Goal: Obtain resource: Download file/media

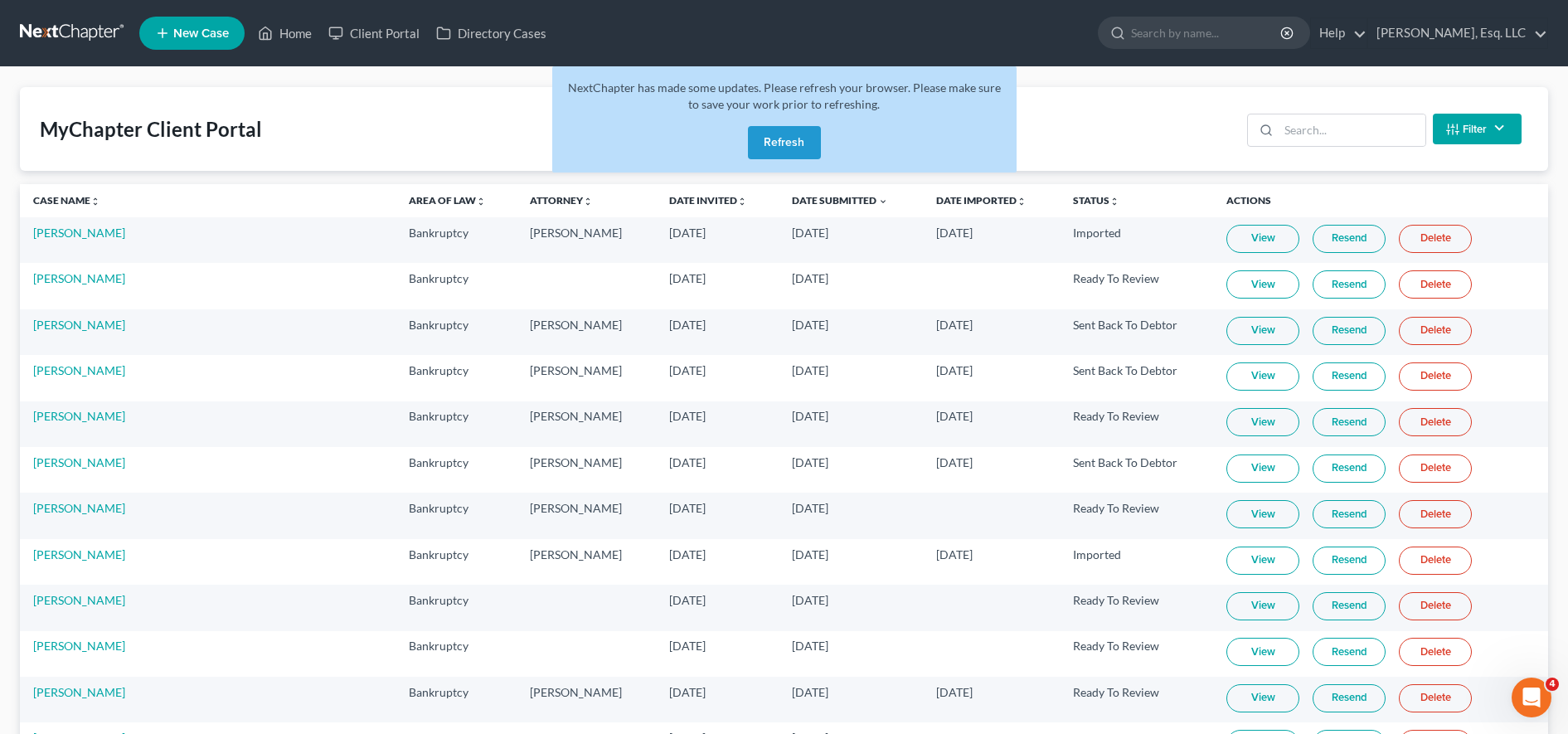
click at [813, 139] on button "Refresh" at bounding box center [784, 143] width 73 height 33
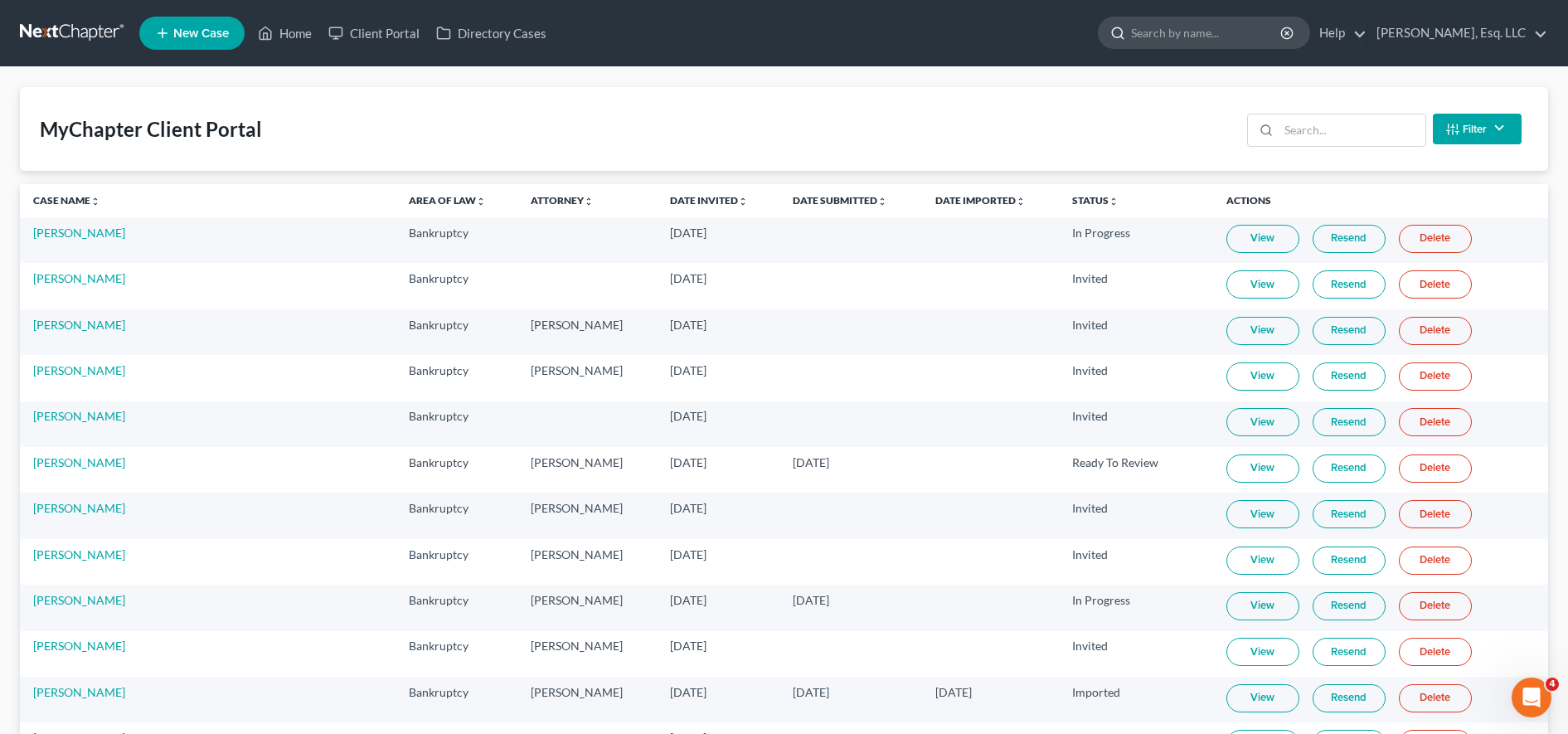
click at [1188, 42] on input "search" at bounding box center [1206, 32] width 151 height 31
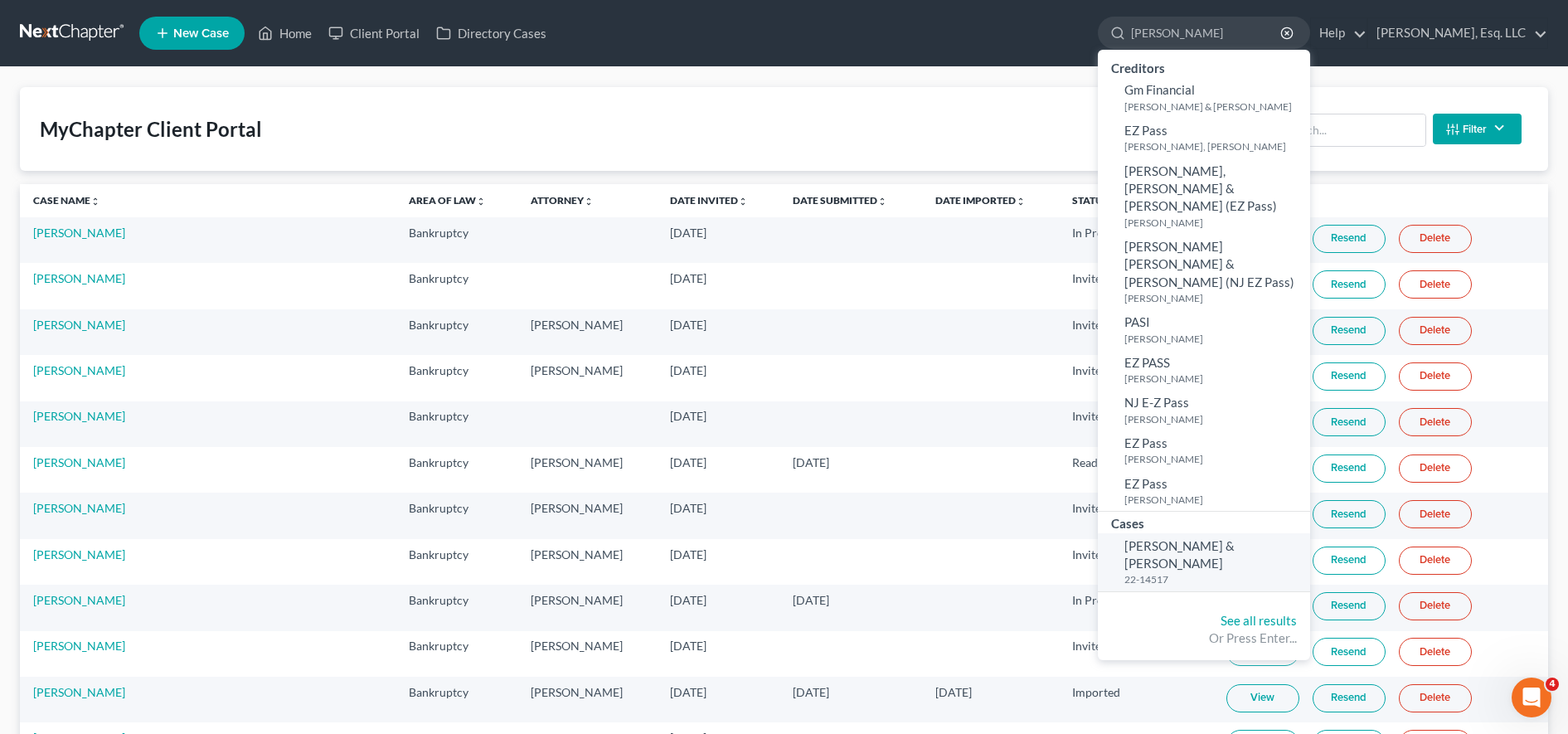
type input "[PERSON_NAME]"
click at [1172, 572] on small "22-14517" at bounding box center [1214, 579] width 181 height 14
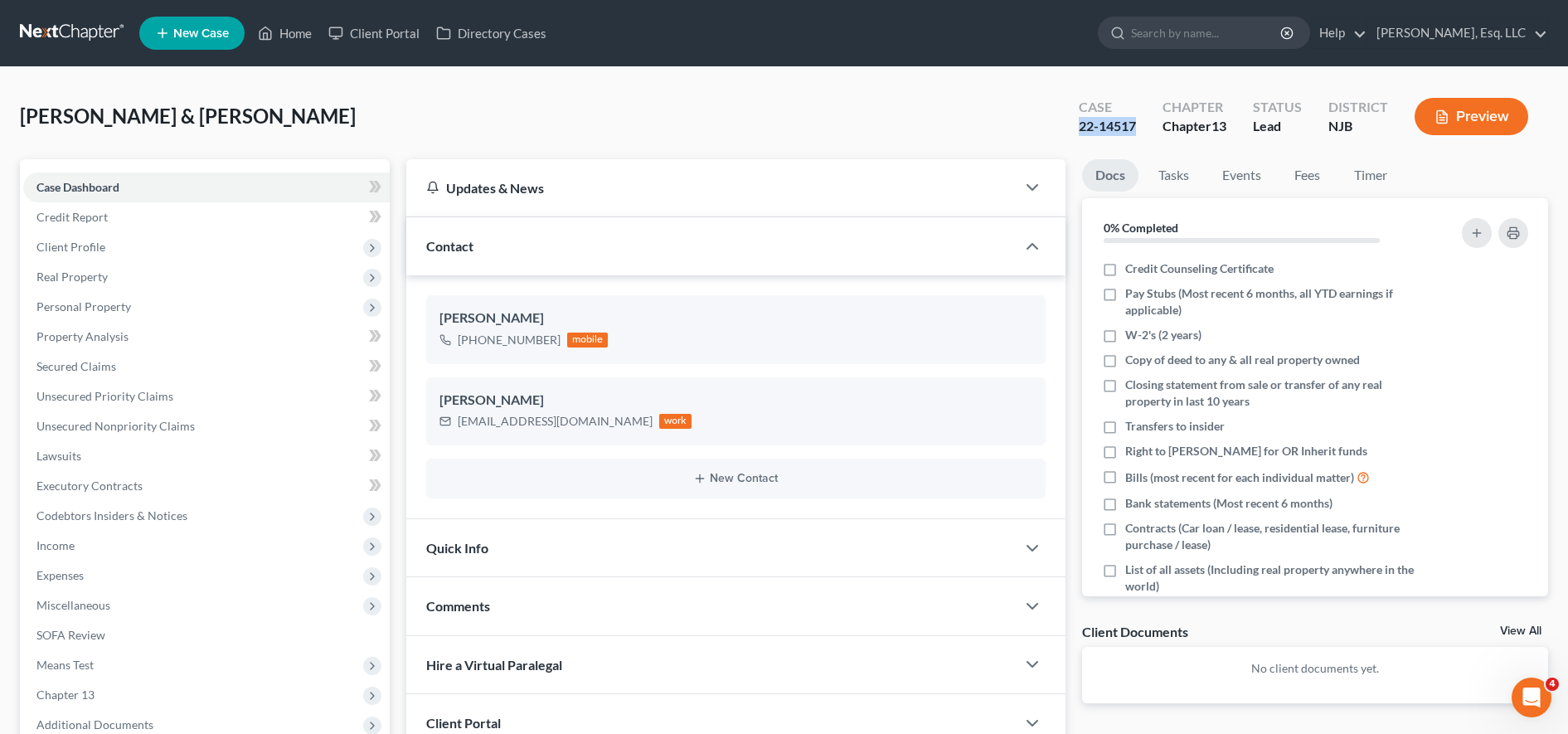
drag, startPoint x: 1134, startPoint y: 131, endPoint x: 1063, endPoint y: 120, distance: 71.8
click at [1063, 120] on div "Case 22-14517 Chapter Chapter 13 Status [GEOGRAPHIC_DATA] [GEOGRAPHIC_DATA] Pre…" at bounding box center [1303, 116] width 489 height 59
copy div "22-14517"
click at [405, 39] on link "Client Portal" at bounding box center [374, 33] width 108 height 30
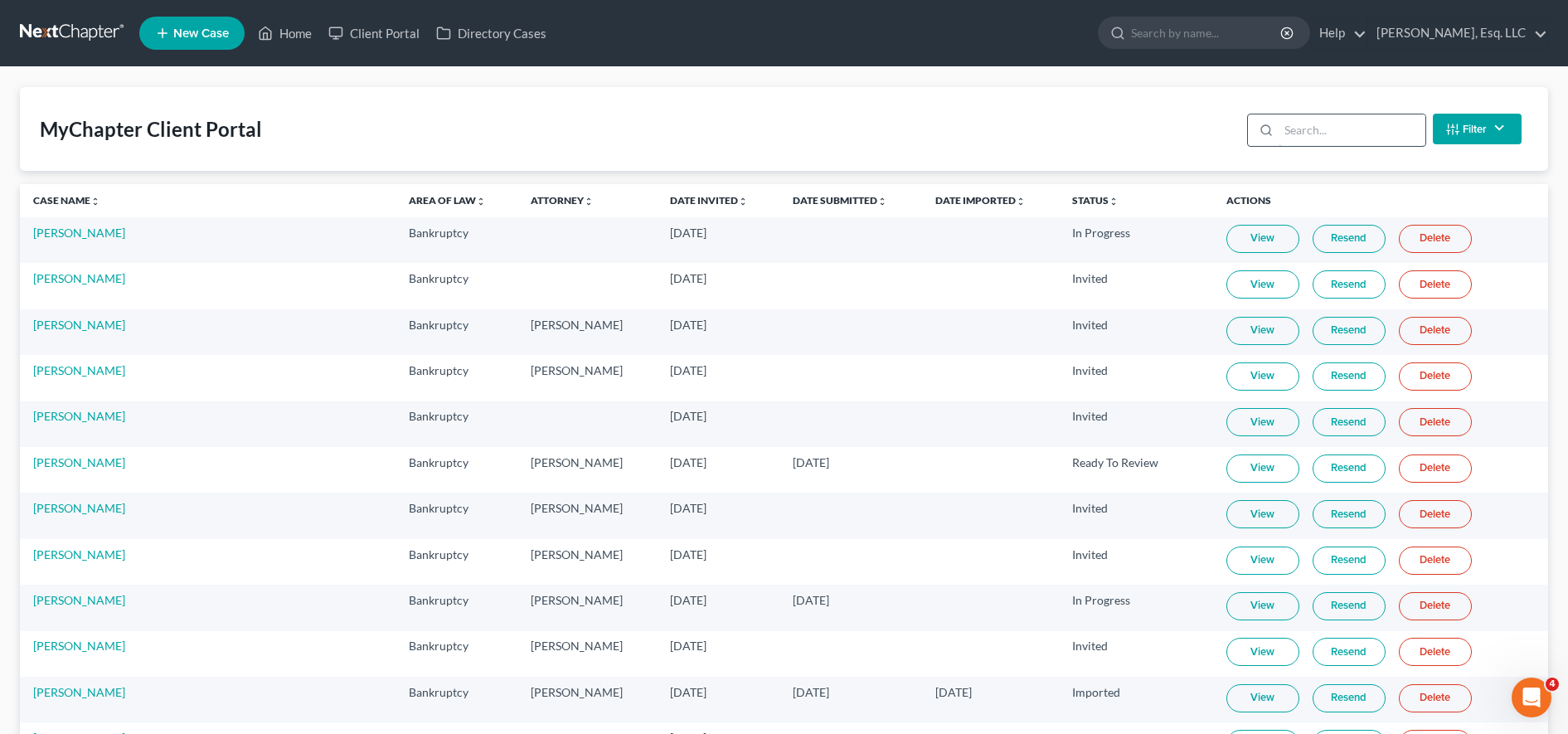
click at [1320, 134] on input "search" at bounding box center [1352, 131] width 147 height 32
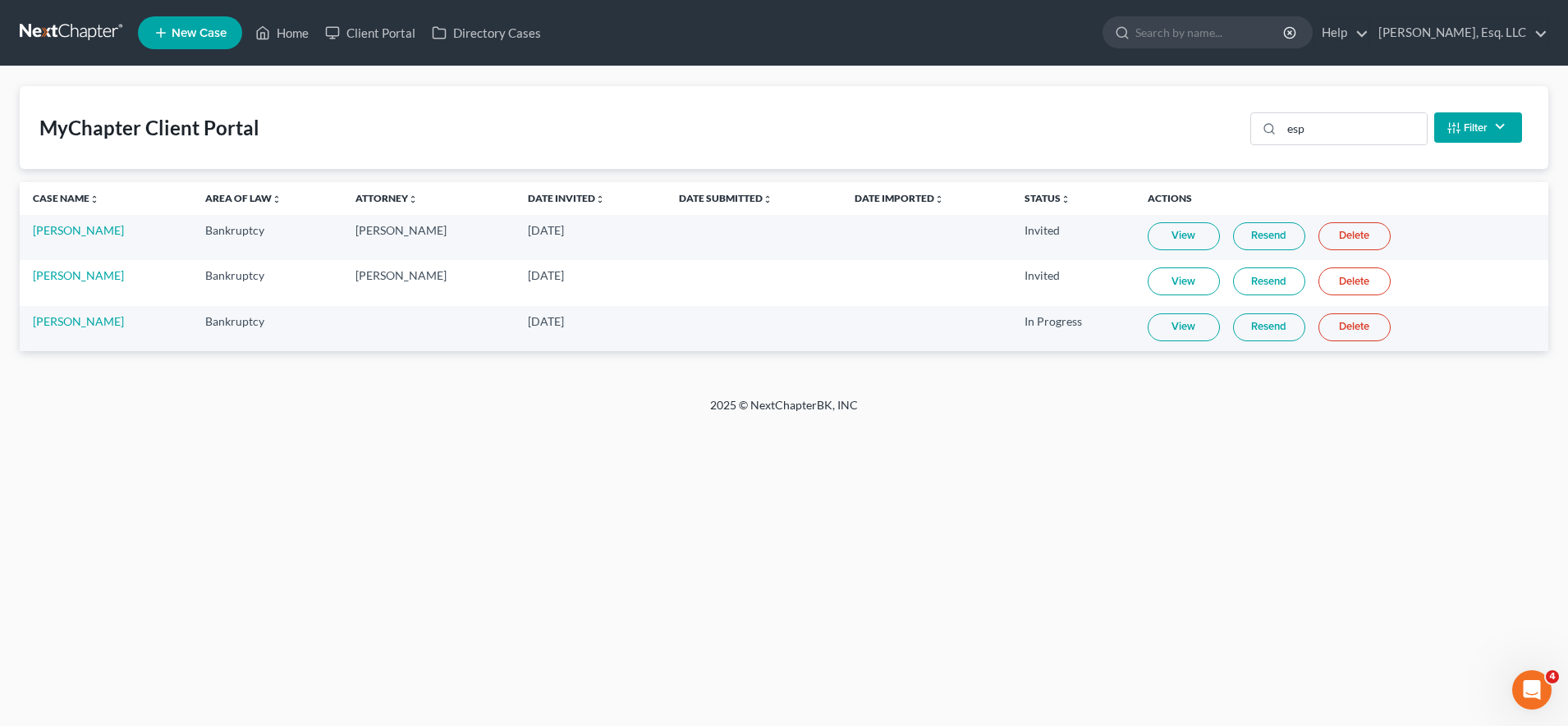
click at [1157, 314] on link "View" at bounding box center [1183, 327] width 72 height 28
click at [1326, 146] on div "esp Filter Status Filter... Invited In Progress Ready To Review Reviewed Import…" at bounding box center [1386, 127] width 285 height 43
click at [1320, 130] on input "esp" at bounding box center [1354, 129] width 146 height 31
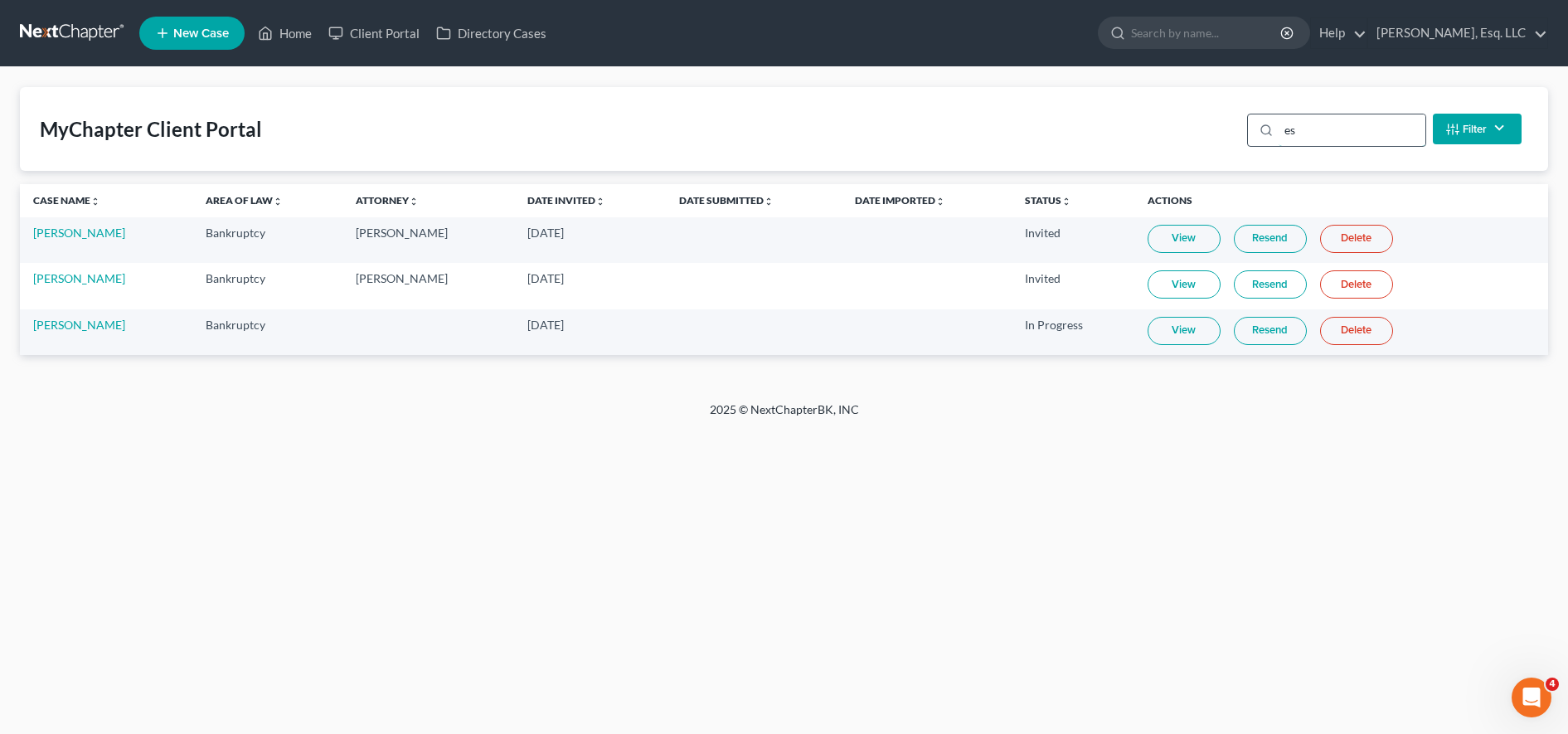
type input "e"
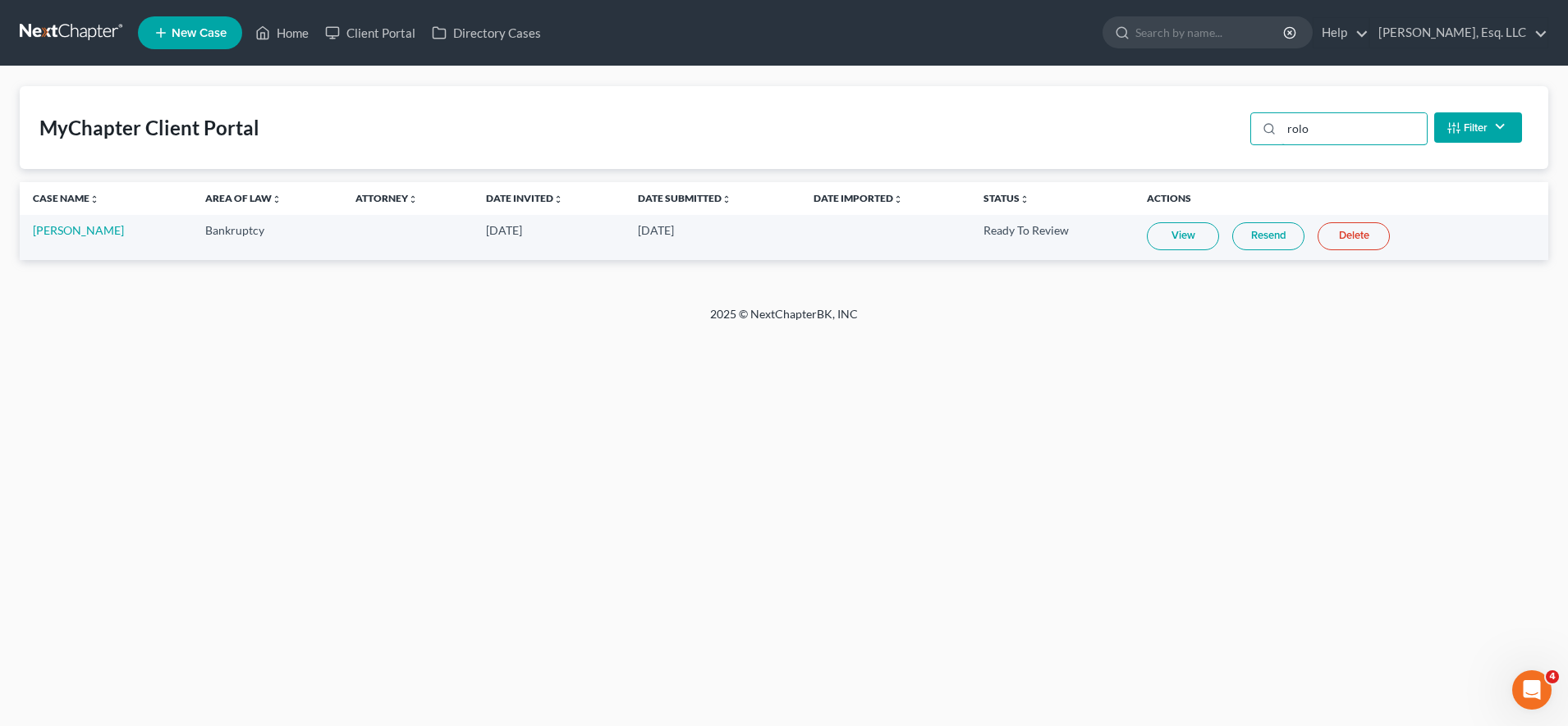
type input "rolo"
click at [1270, 231] on link "Resend" at bounding box center [1267, 237] width 72 height 28
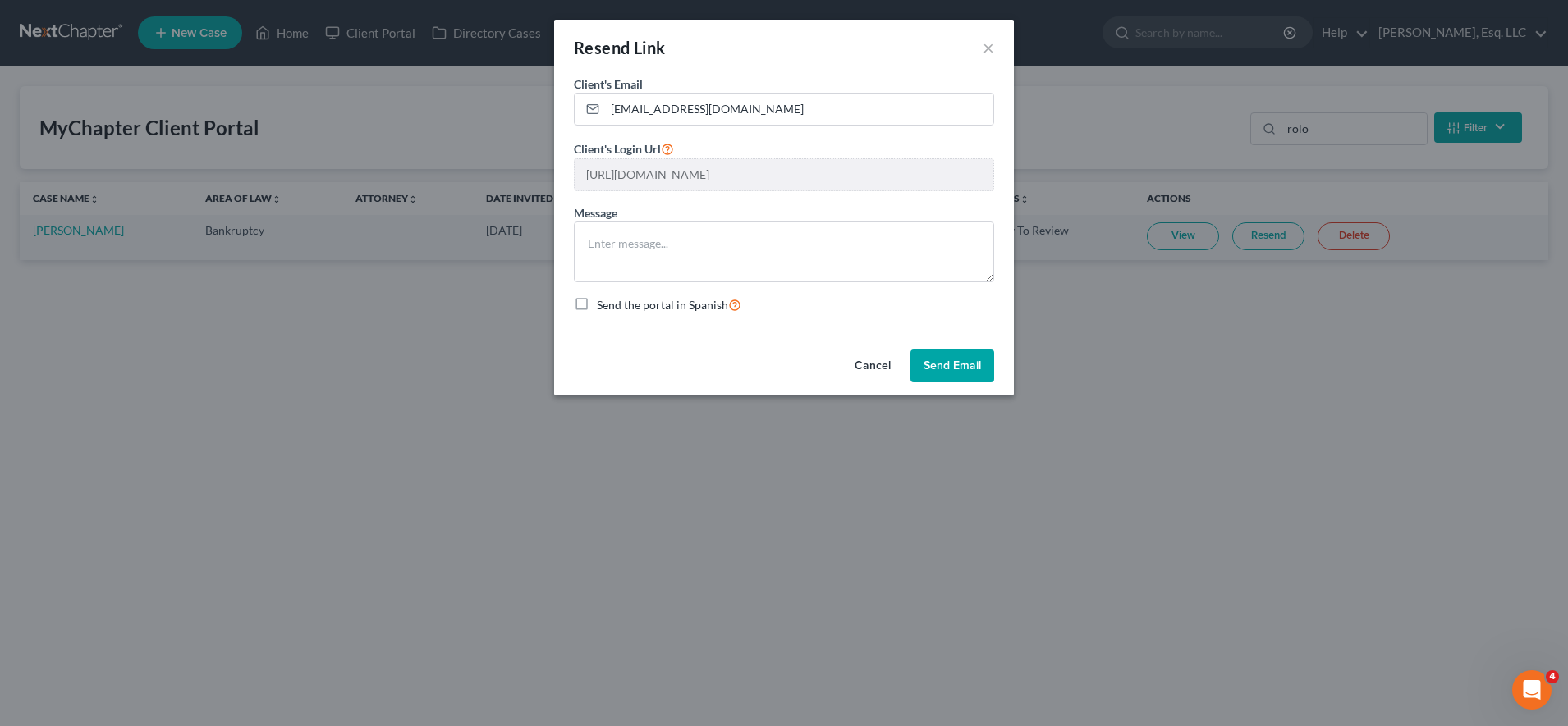
click at [985, 353] on button "Send Email" at bounding box center [952, 366] width 84 height 33
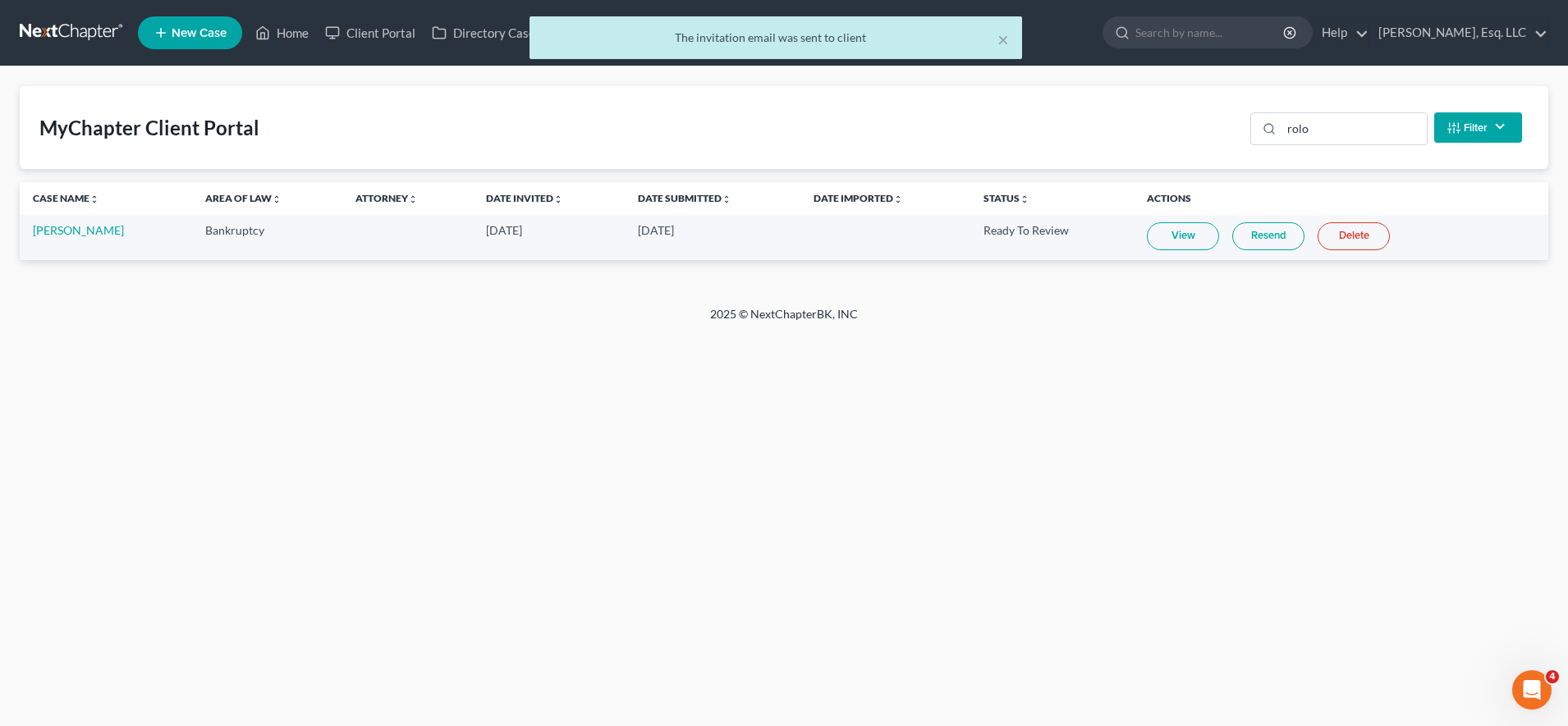
click at [1243, 243] on link "Resend" at bounding box center [1267, 237] width 72 height 28
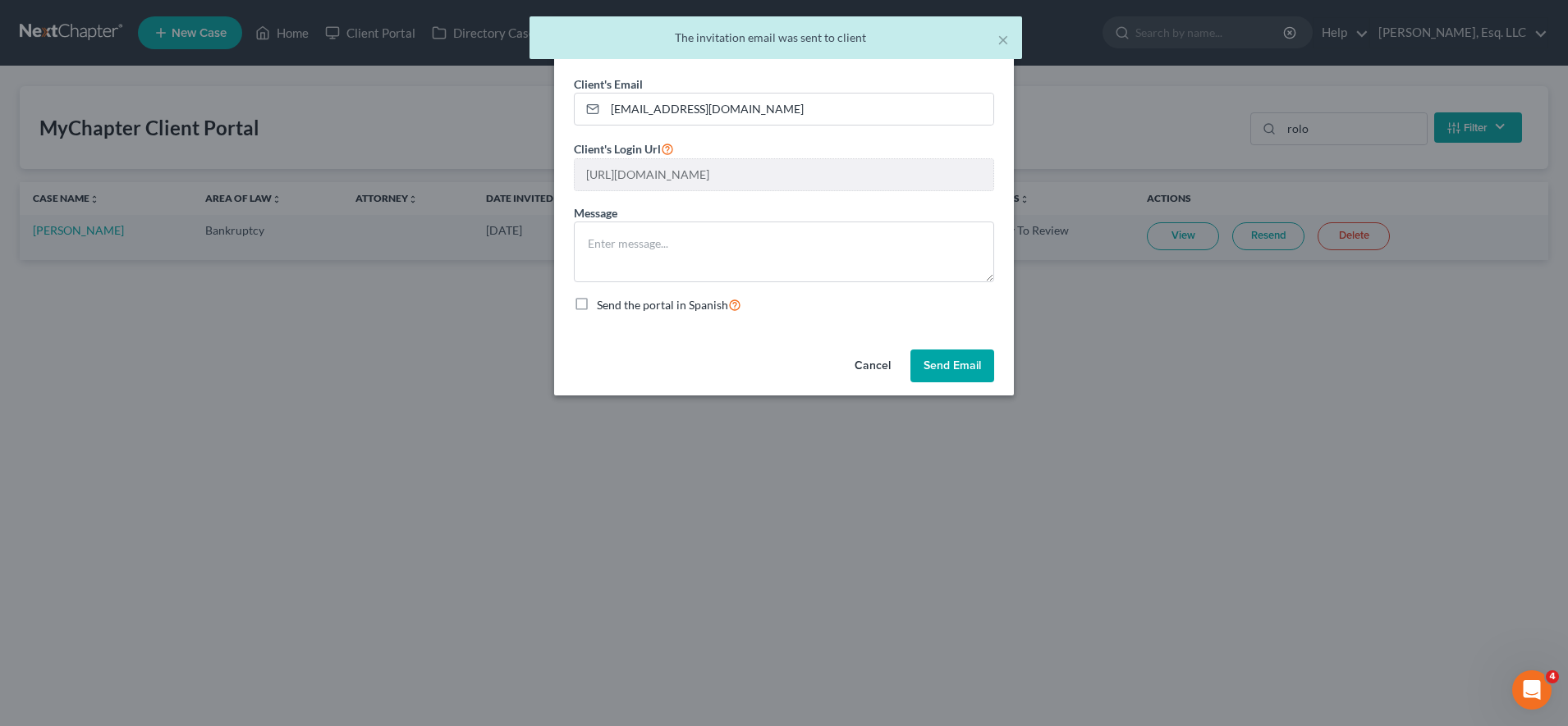
click at [963, 362] on button "Send Email" at bounding box center [952, 366] width 84 height 33
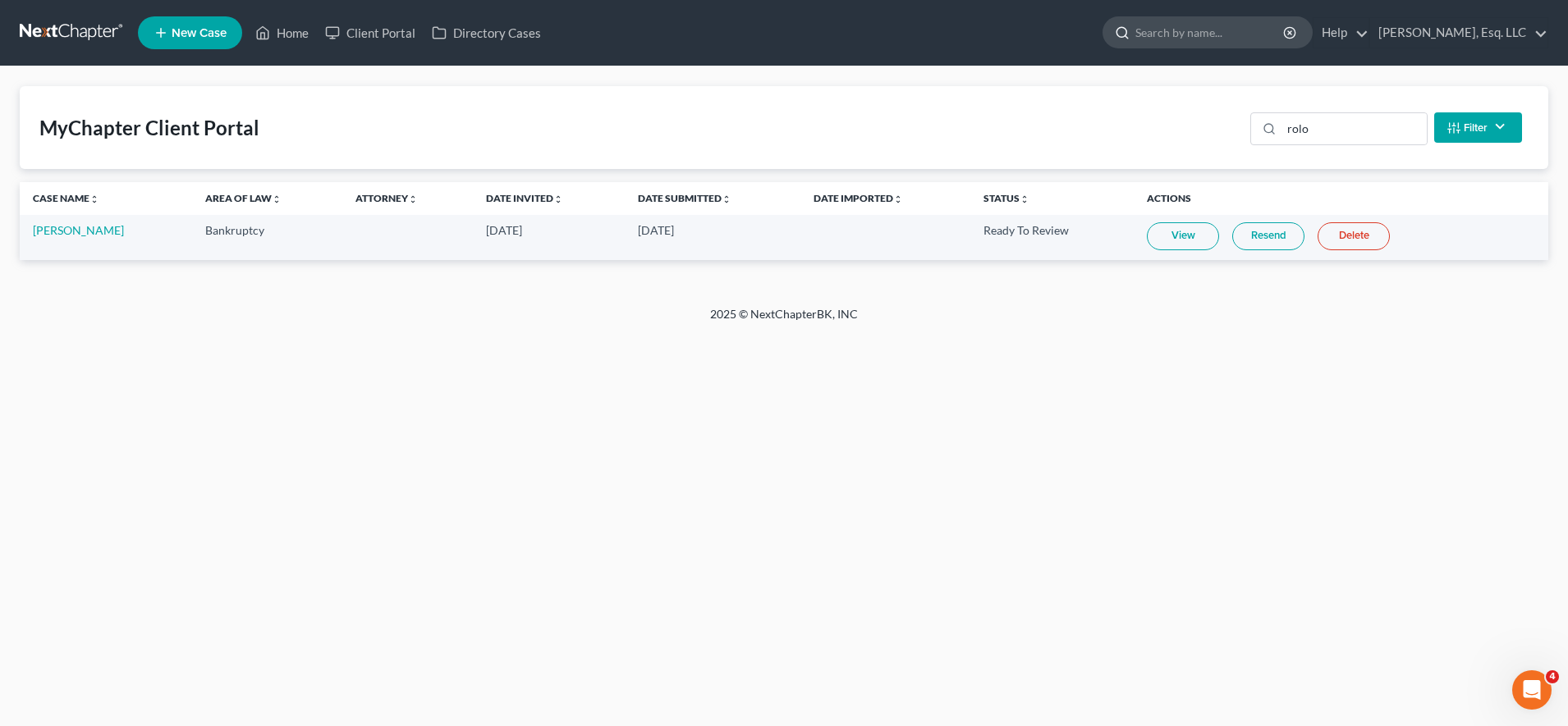
click at [1254, 29] on input "search" at bounding box center [1210, 32] width 150 height 30
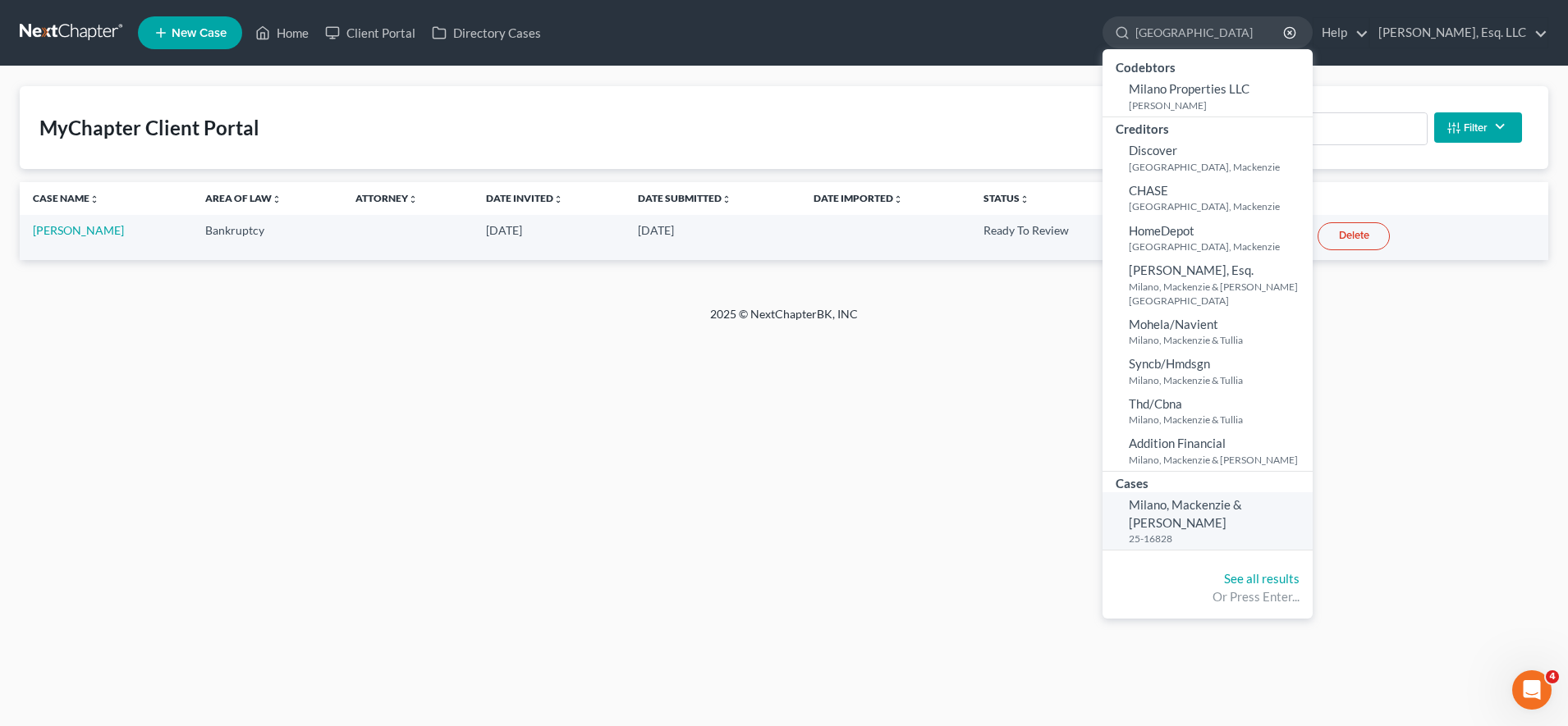
type input "[GEOGRAPHIC_DATA]"
click at [1156, 502] on span "Milano, Mackenzie & [PERSON_NAME]" at bounding box center [1185, 513] width 114 height 32
select select "6"
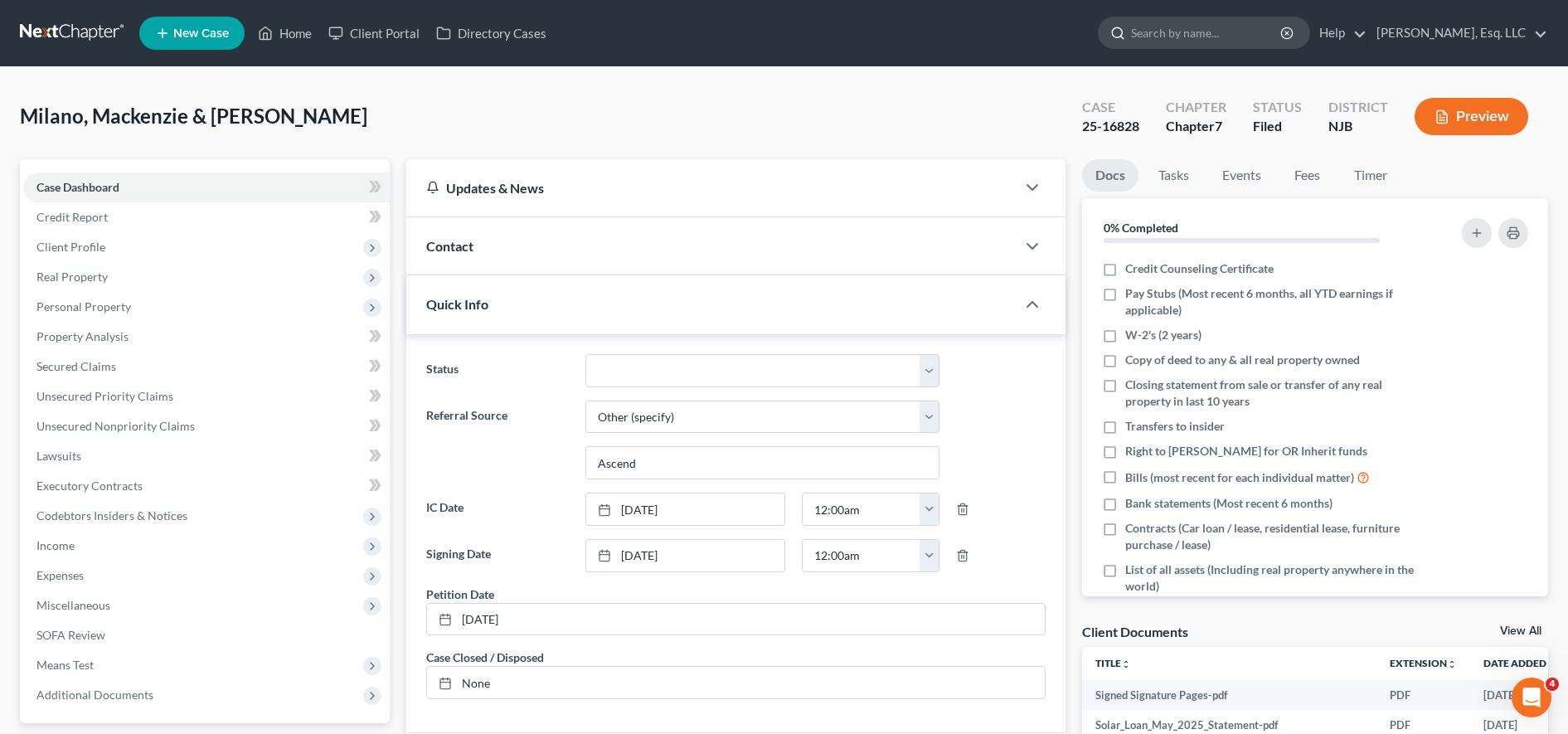
click at [1164, 36] on input "search" at bounding box center [1206, 32] width 151 height 31
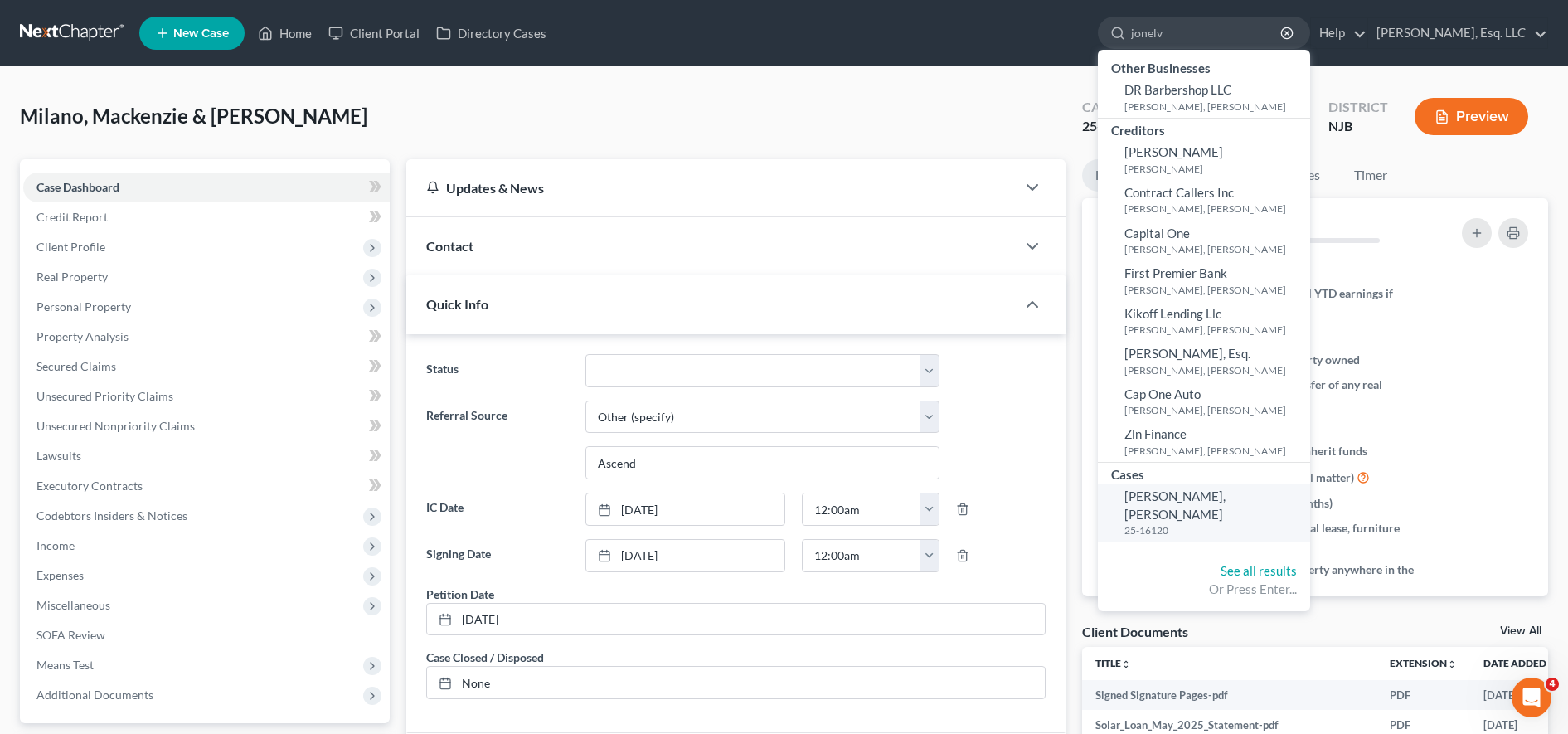
type input "jonelv"
click at [1196, 500] on span "[PERSON_NAME], [PERSON_NAME]" at bounding box center [1175, 505] width 102 height 32
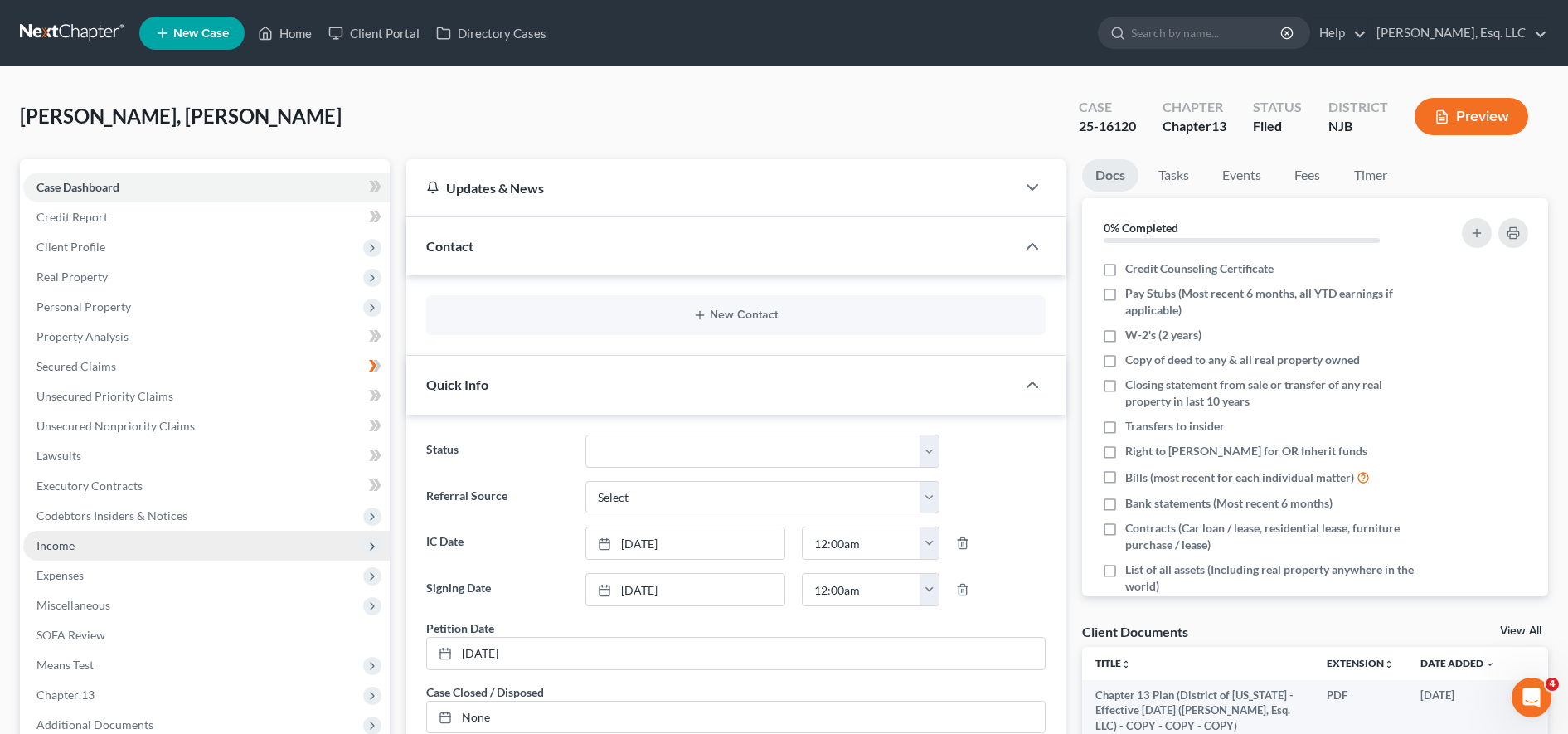
scroll to position [433, 0]
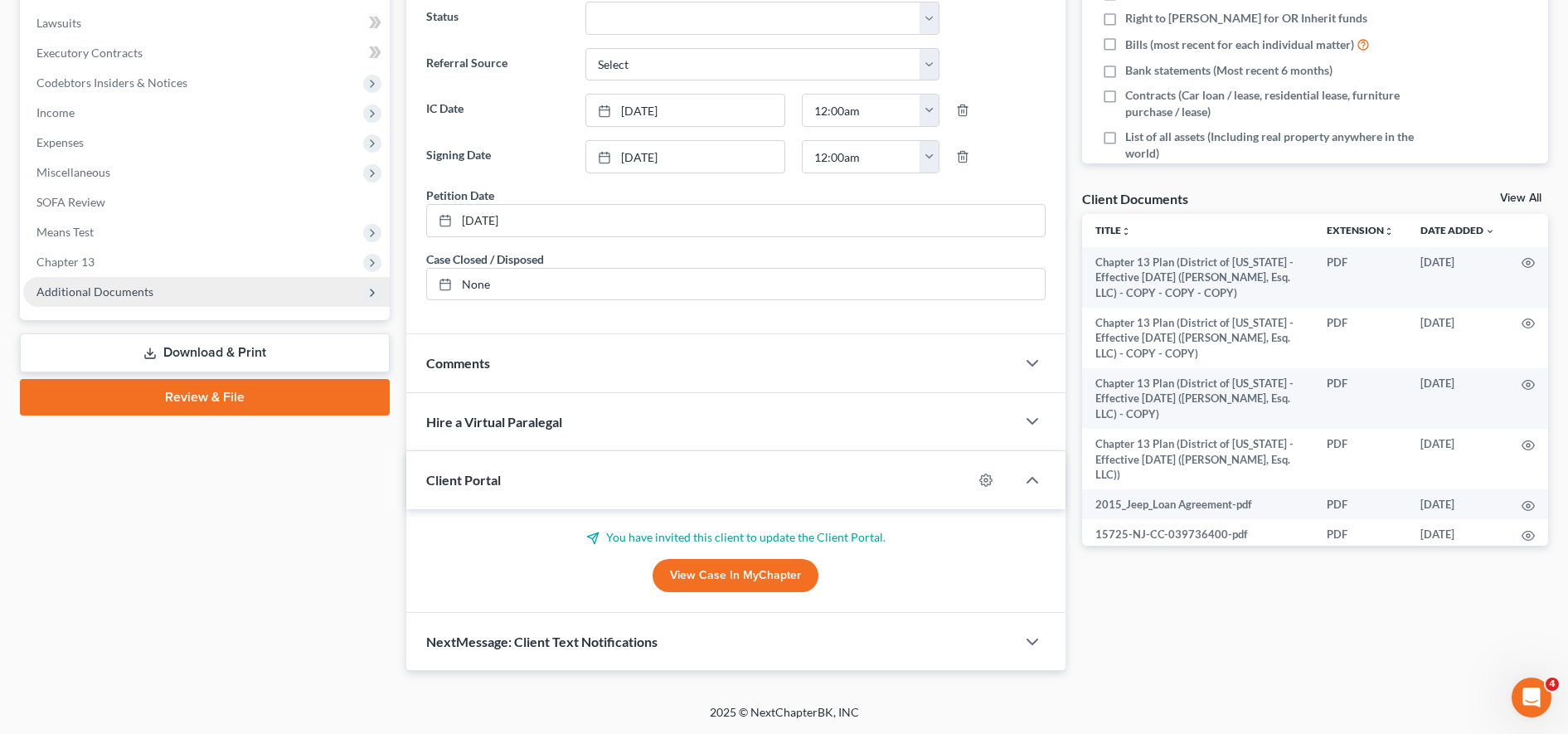
click at [136, 300] on span "Additional Documents" at bounding box center [207, 292] width 367 height 30
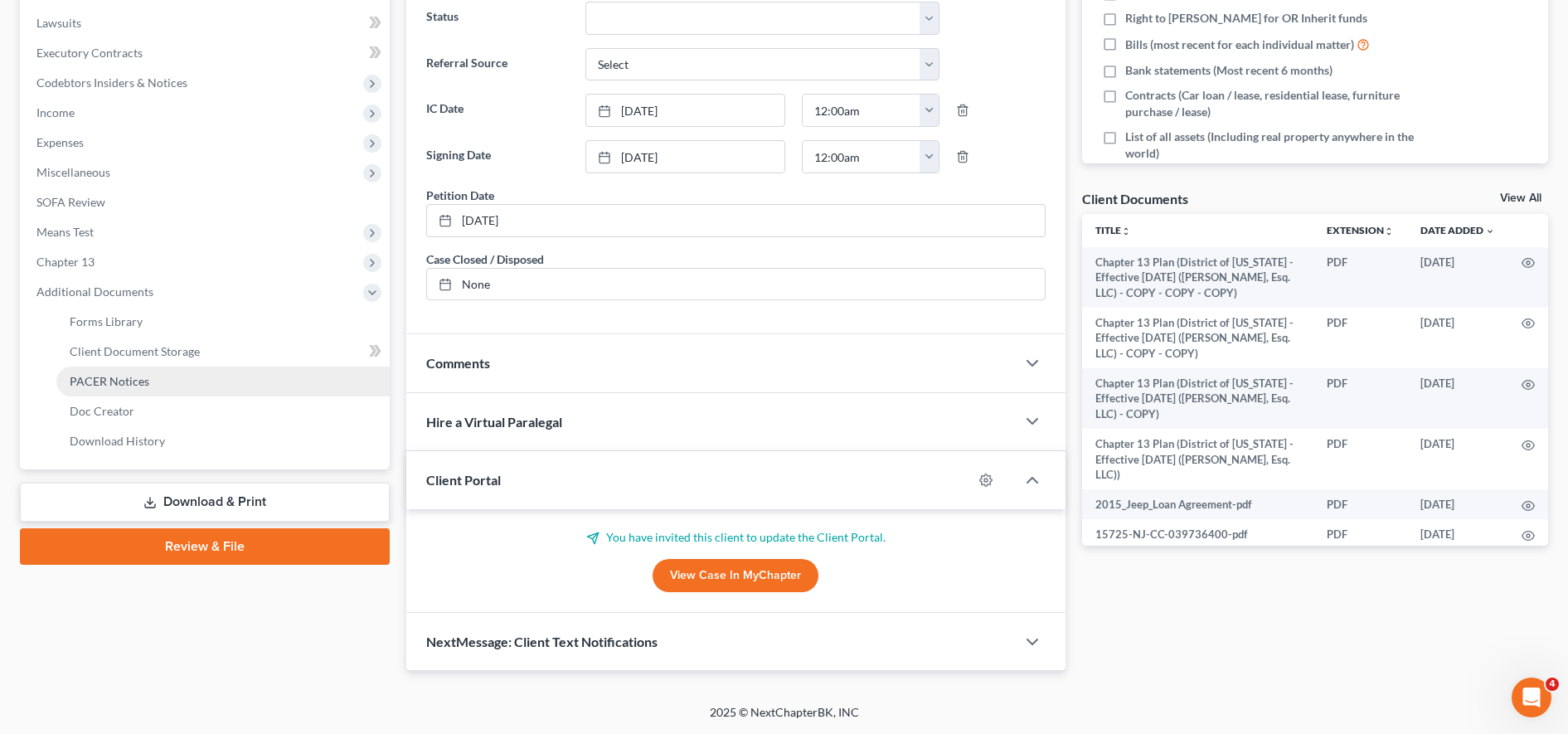
click at [159, 373] on link "PACER Notices" at bounding box center [222, 382] width 334 height 30
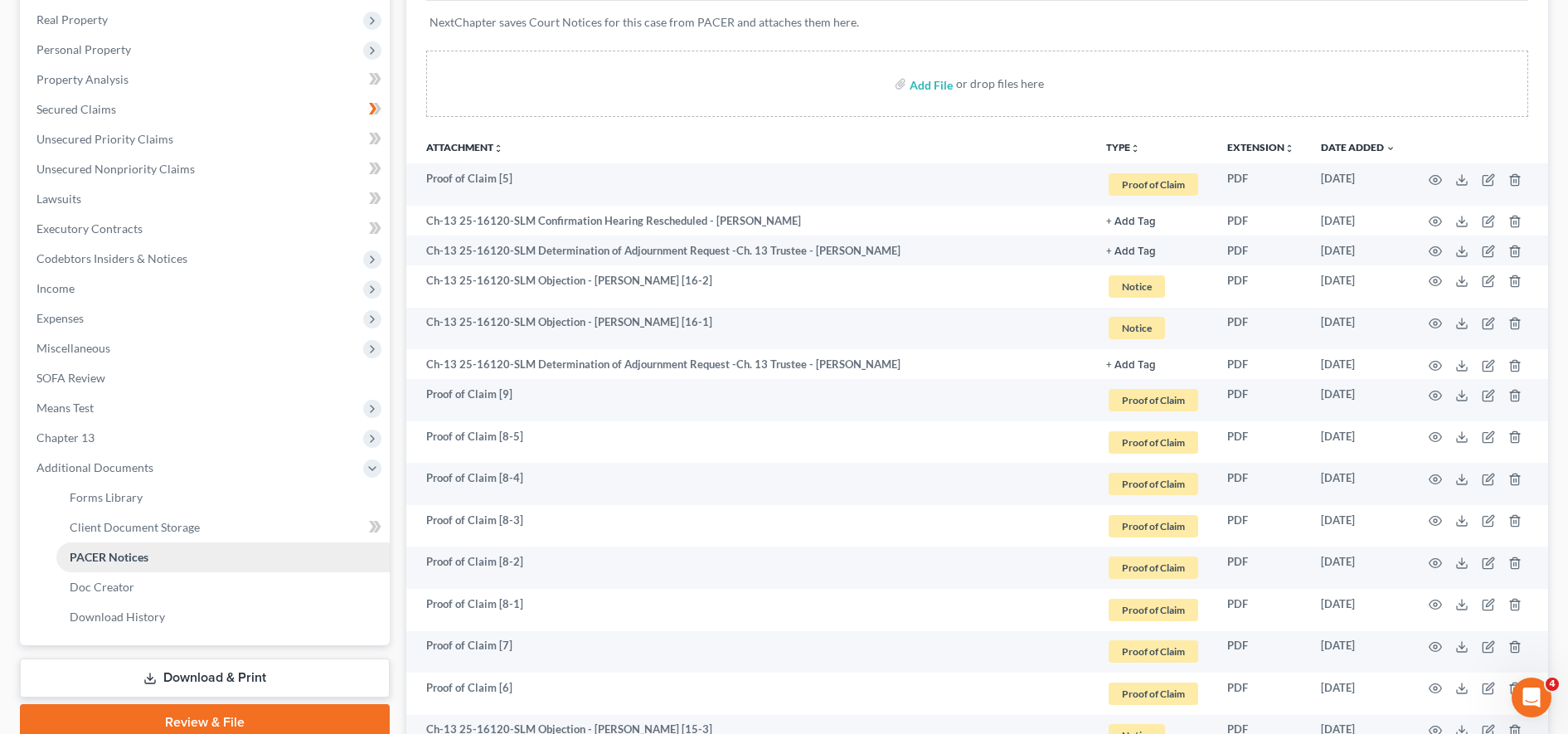
scroll to position [258, 0]
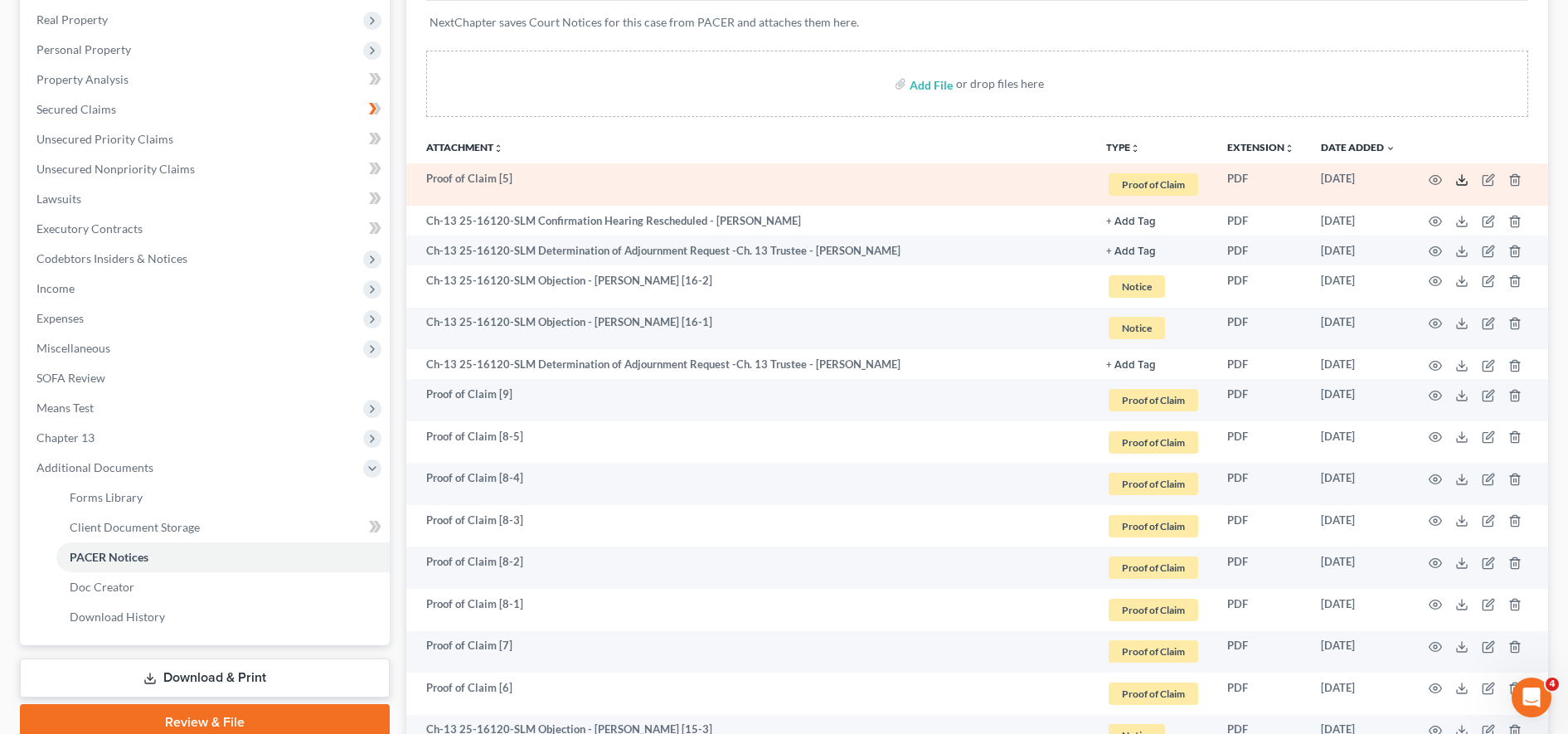
click at [1465, 173] on icon at bounding box center [1461, 180] width 13 height 13
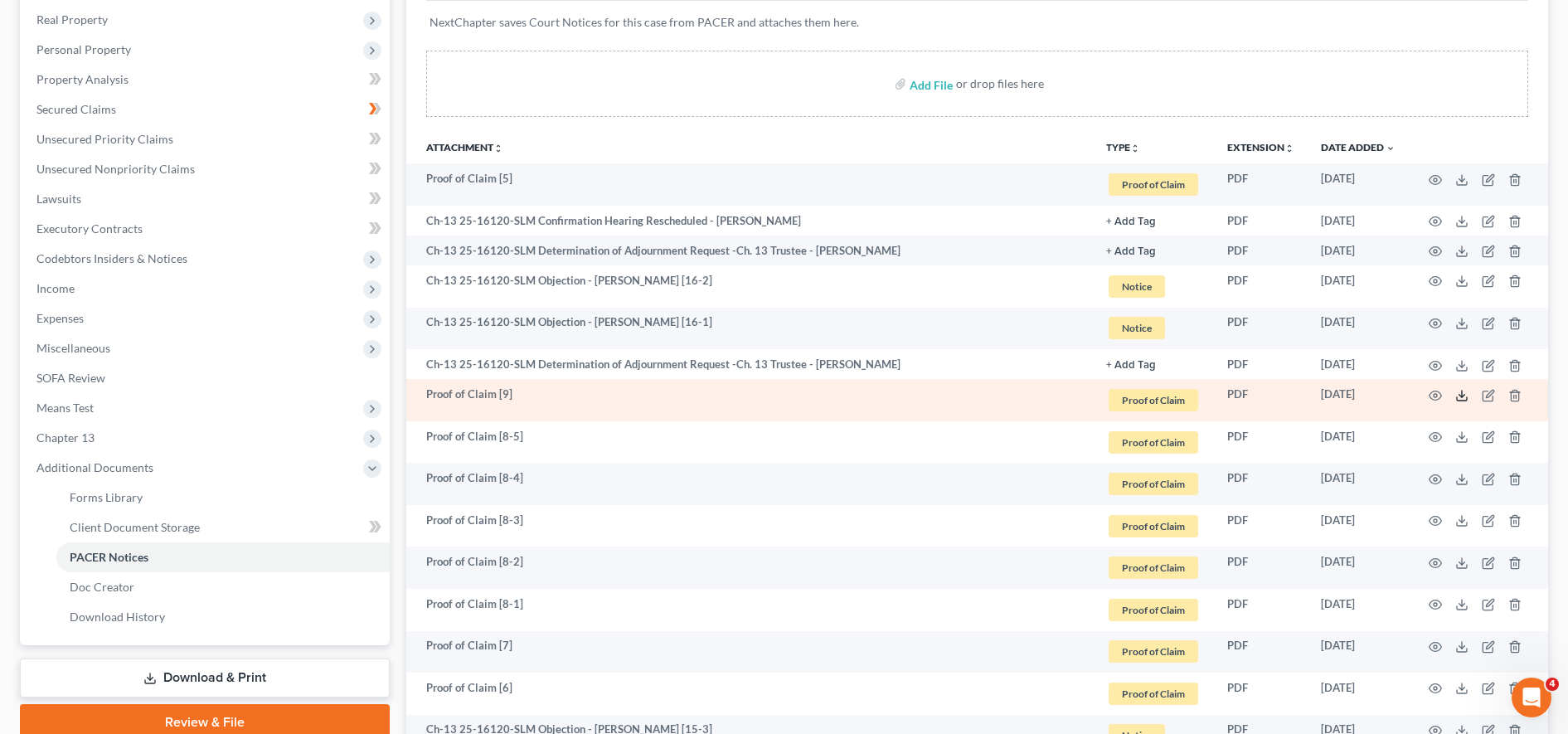
click at [1464, 392] on icon at bounding box center [1461, 395] width 13 height 13
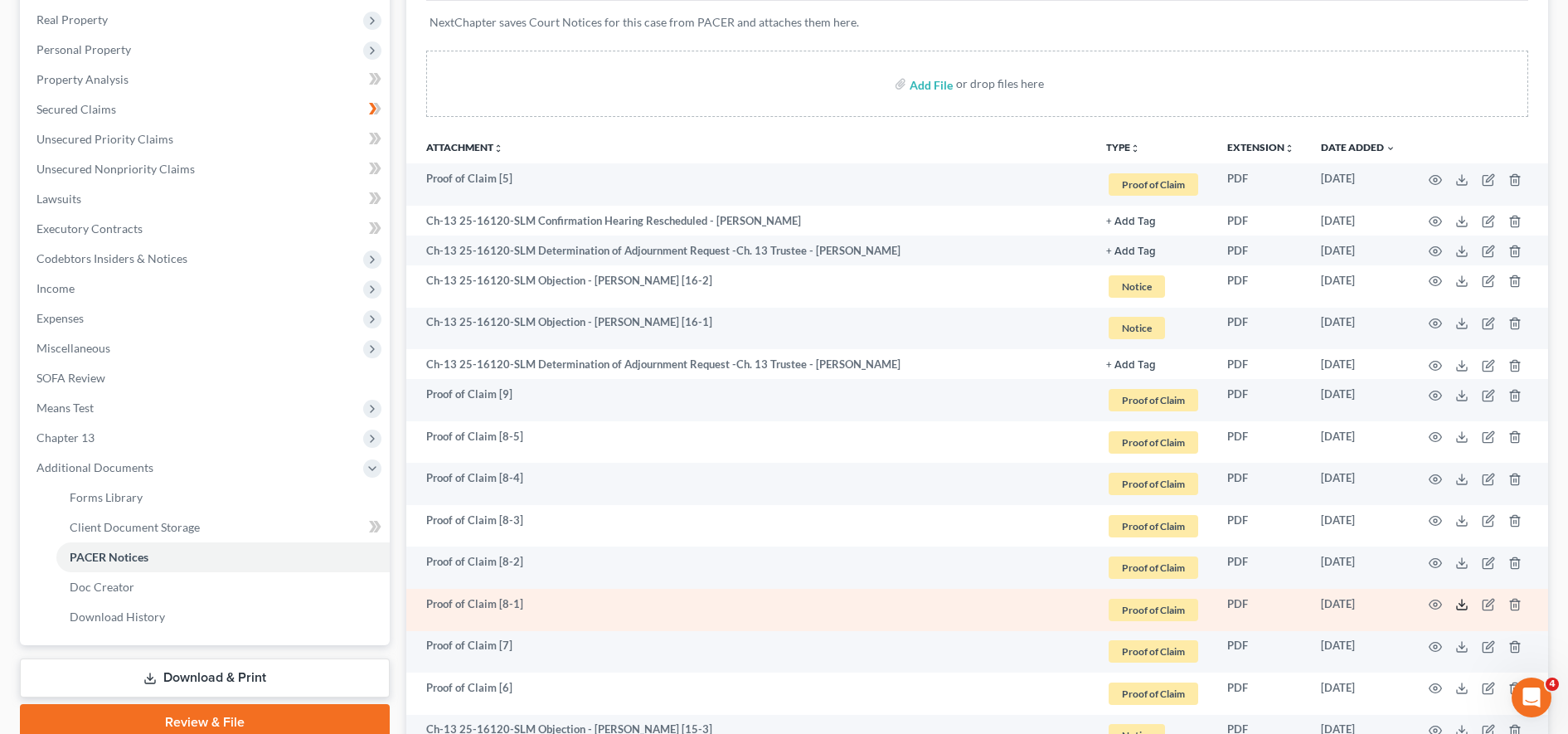
click at [1463, 606] on icon at bounding box center [1461, 604] width 13 height 13
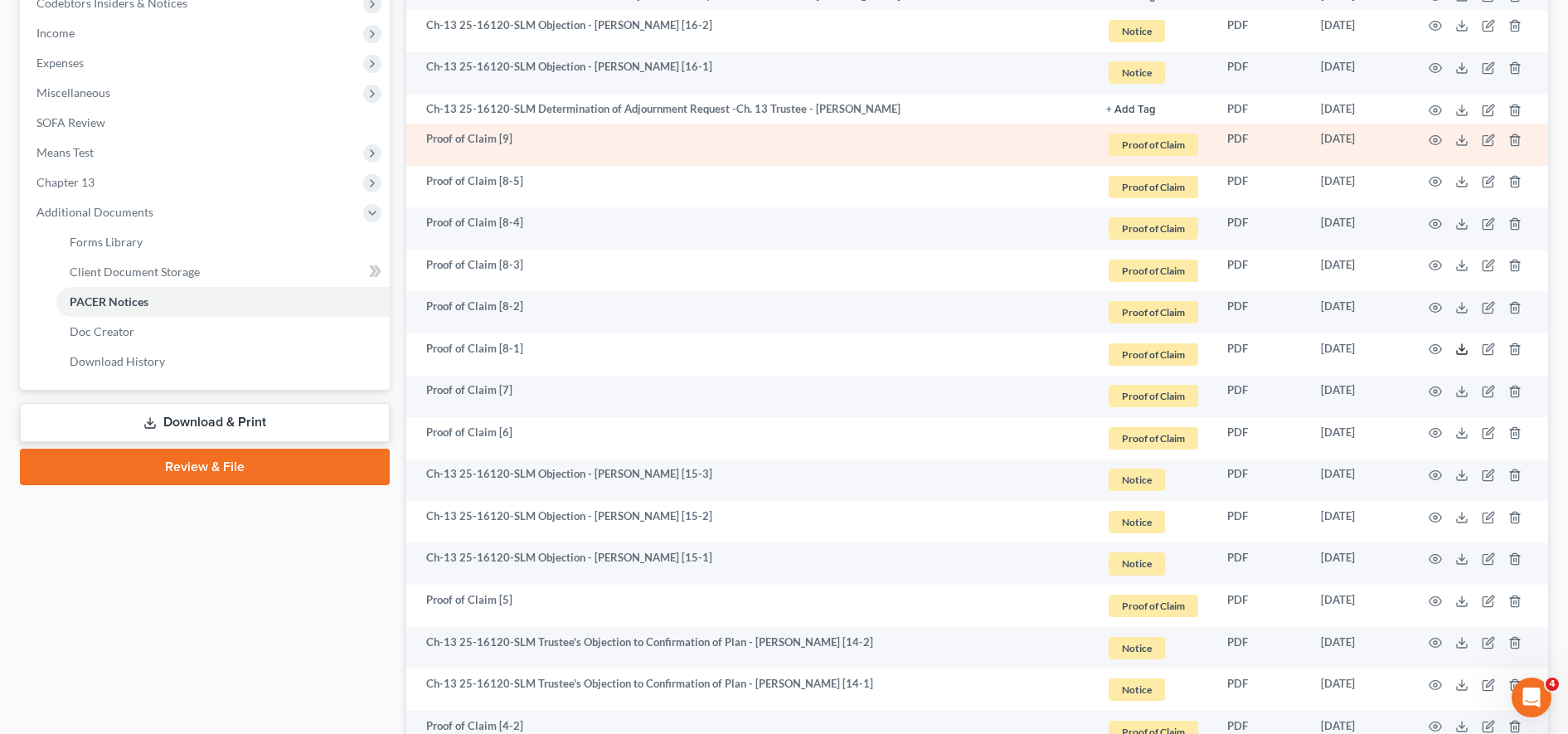
scroll to position [556, 0]
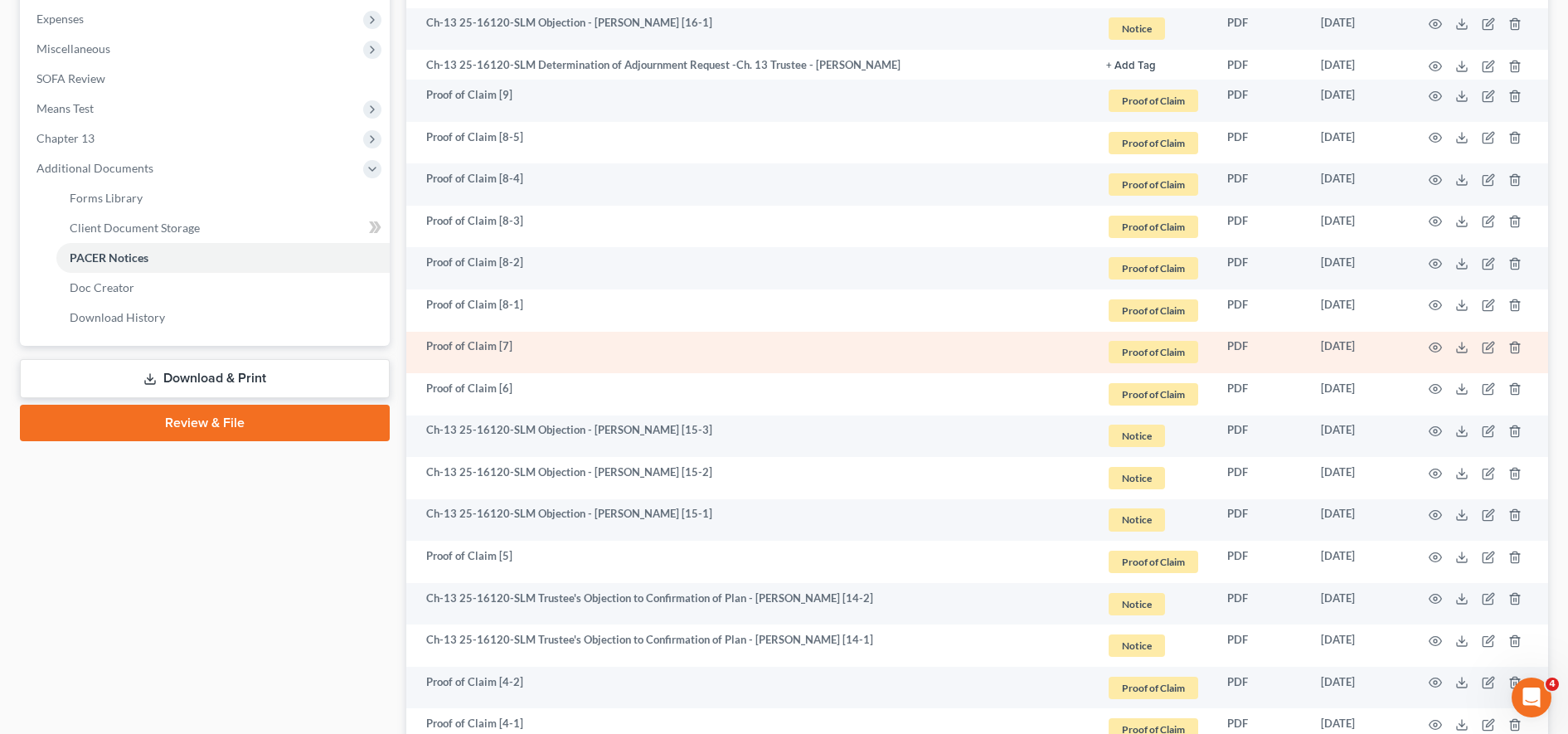
click at [1470, 349] on td at bounding box center [1478, 353] width 139 height 42
click at [1461, 343] on line at bounding box center [1461, 346] width 0 height 7
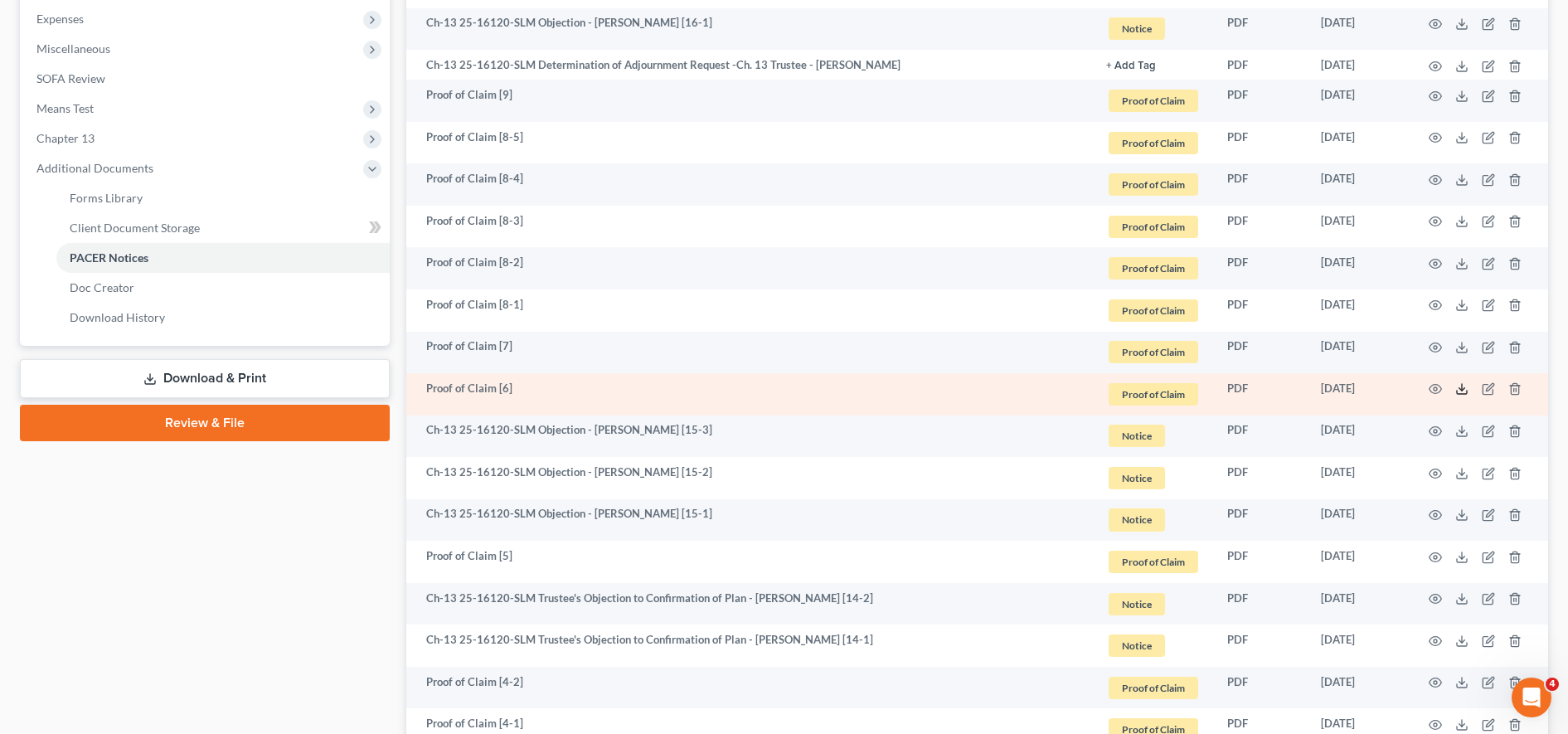
click at [1462, 392] on icon at bounding box center [1461, 389] width 13 height 13
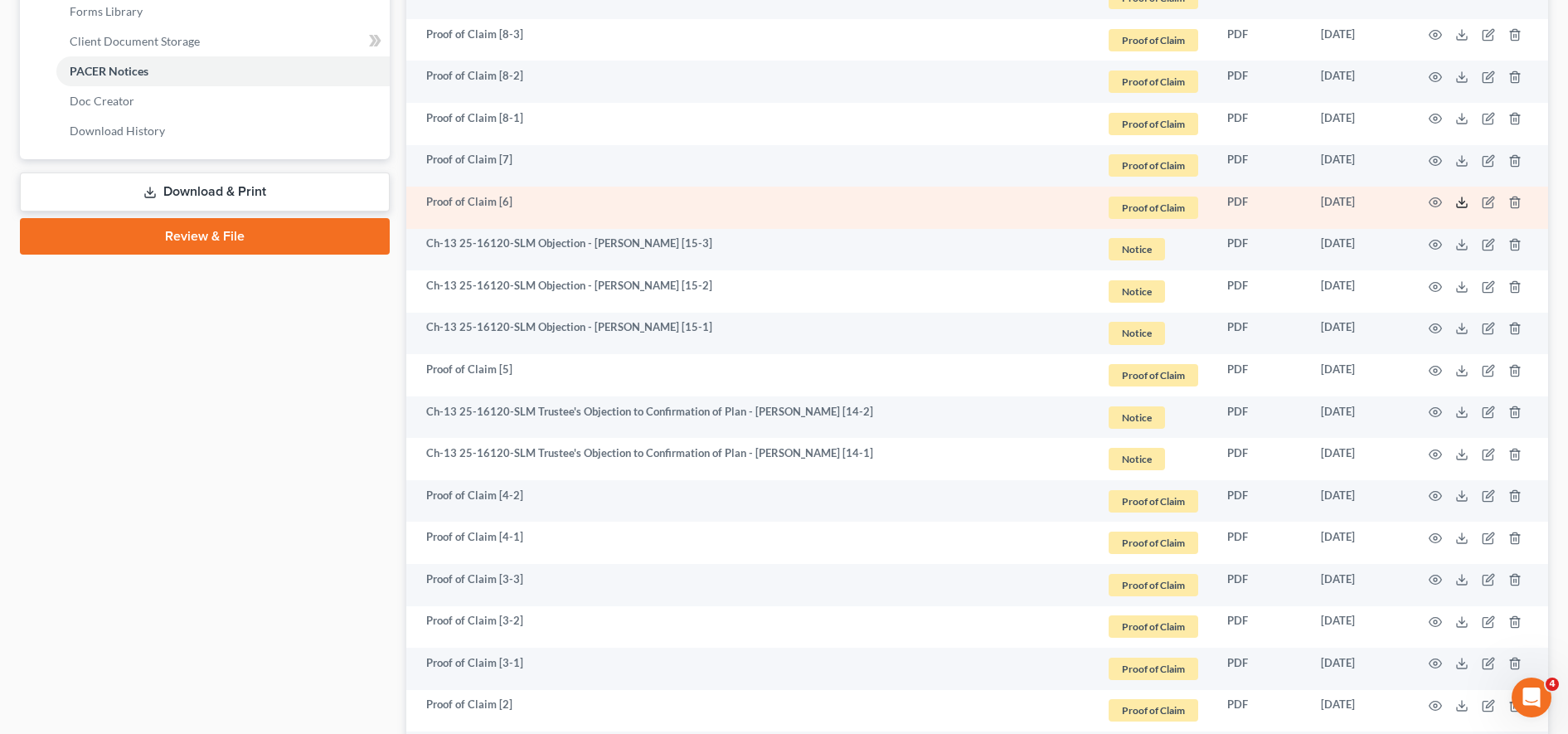
scroll to position [747, 0]
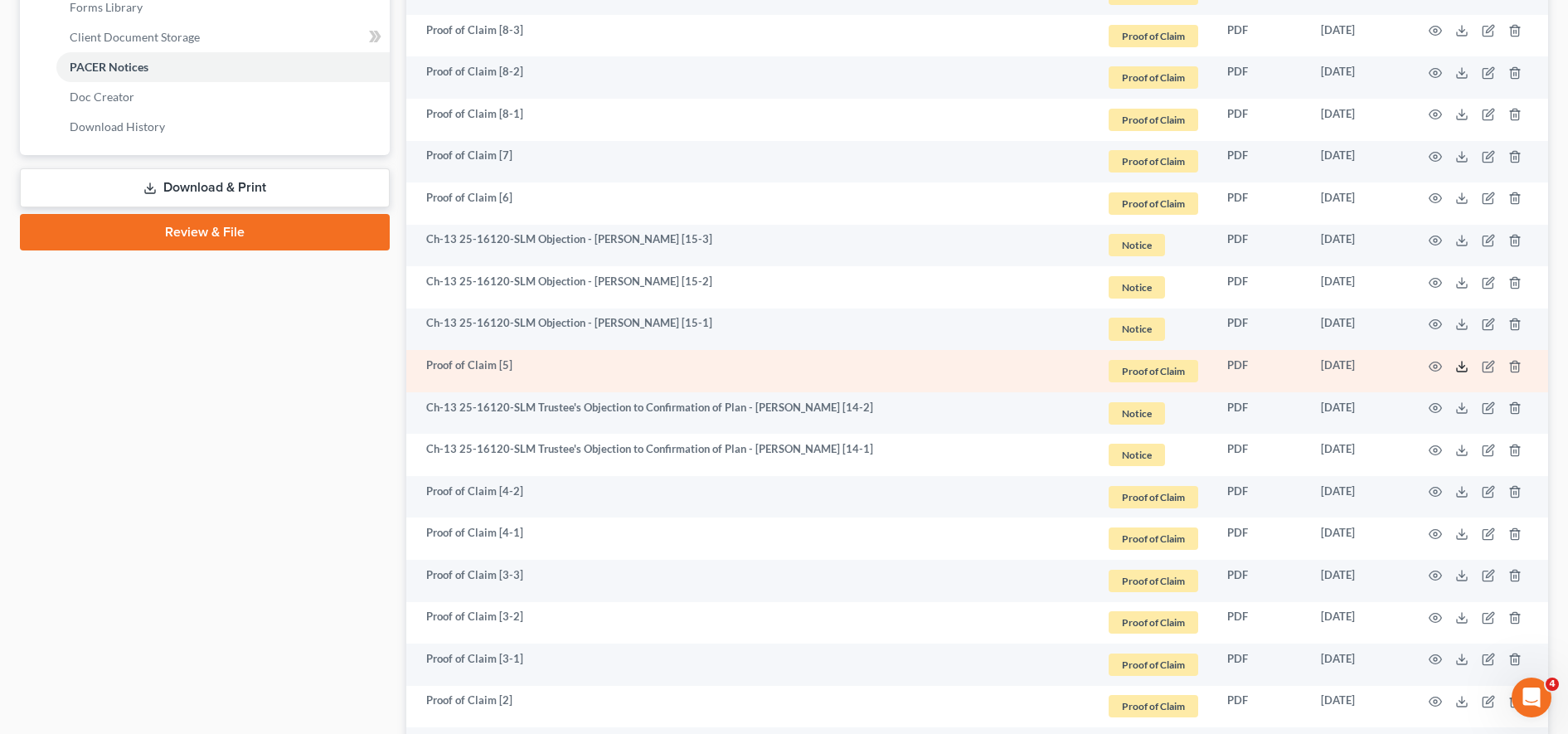
click at [1465, 370] on icon at bounding box center [1461, 366] width 13 height 13
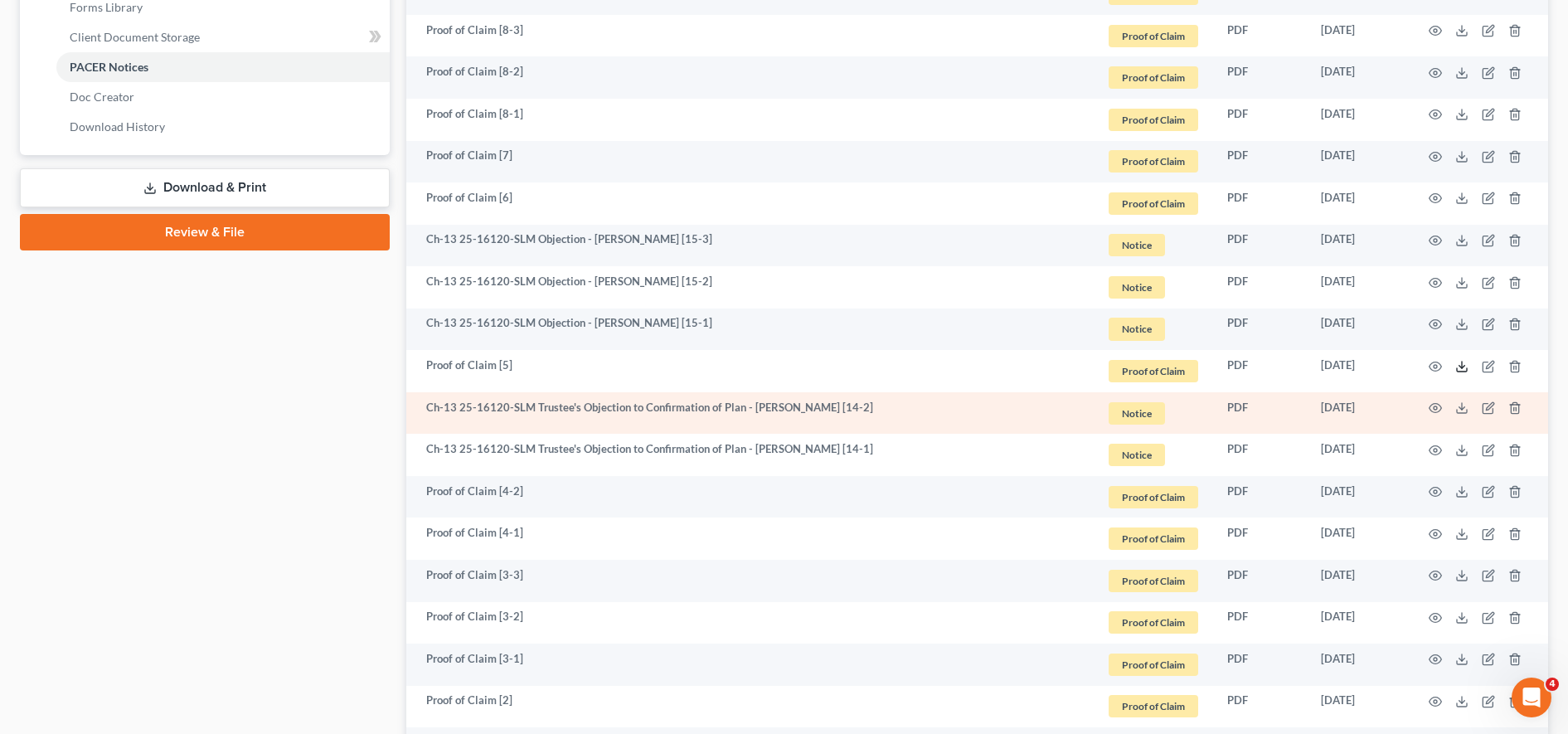
scroll to position [926, 0]
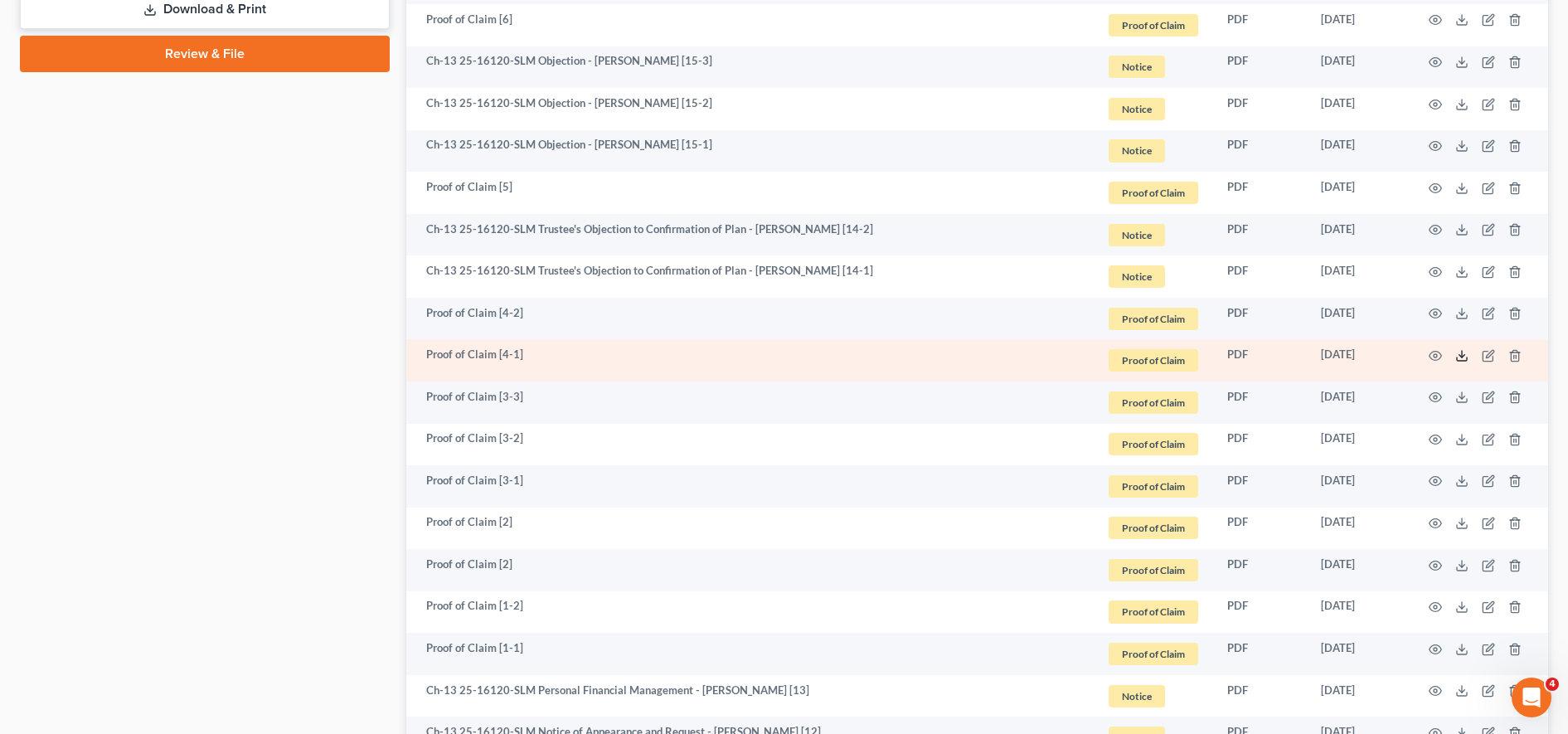
click at [1462, 357] on icon at bounding box center [1461, 356] width 13 height 13
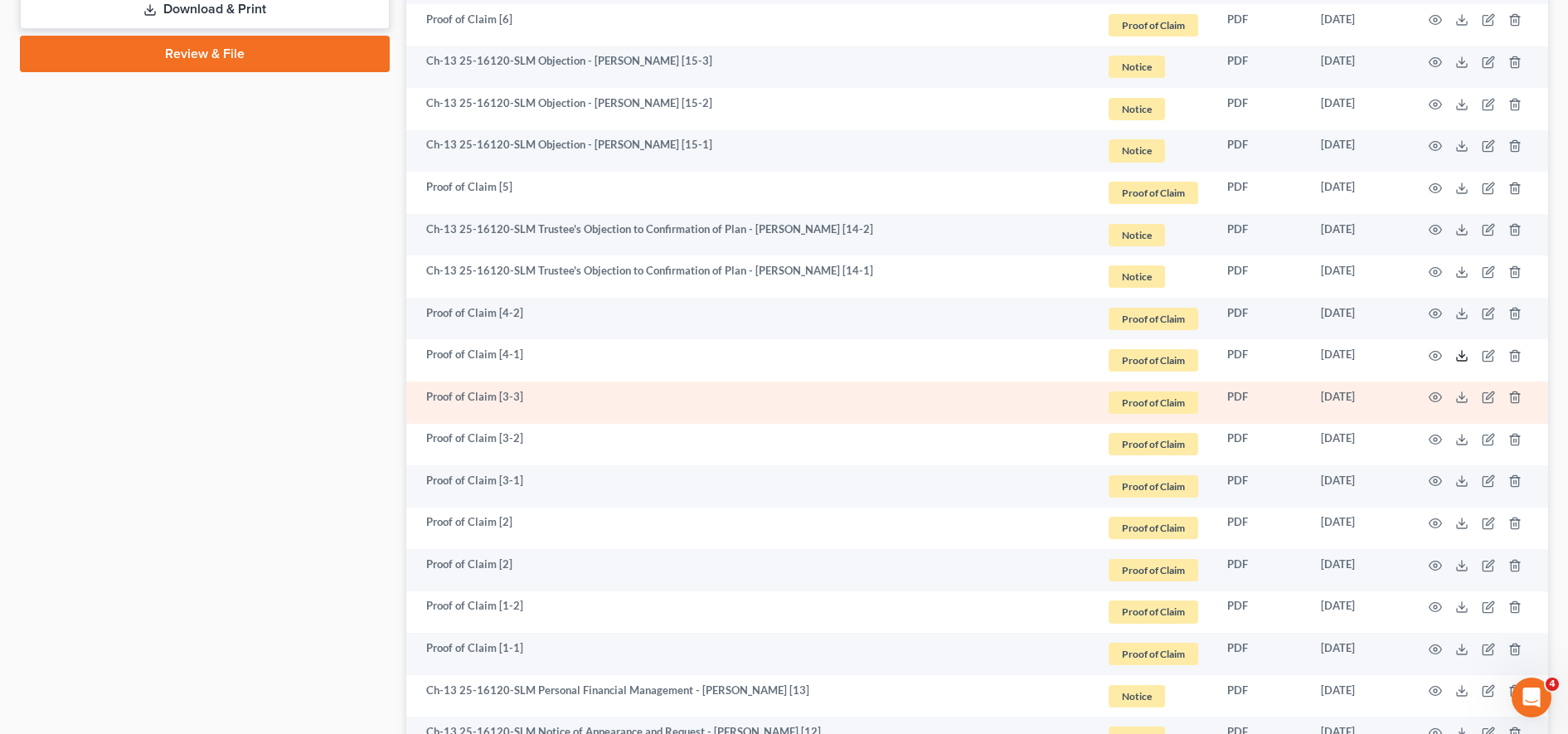
scroll to position [984, 0]
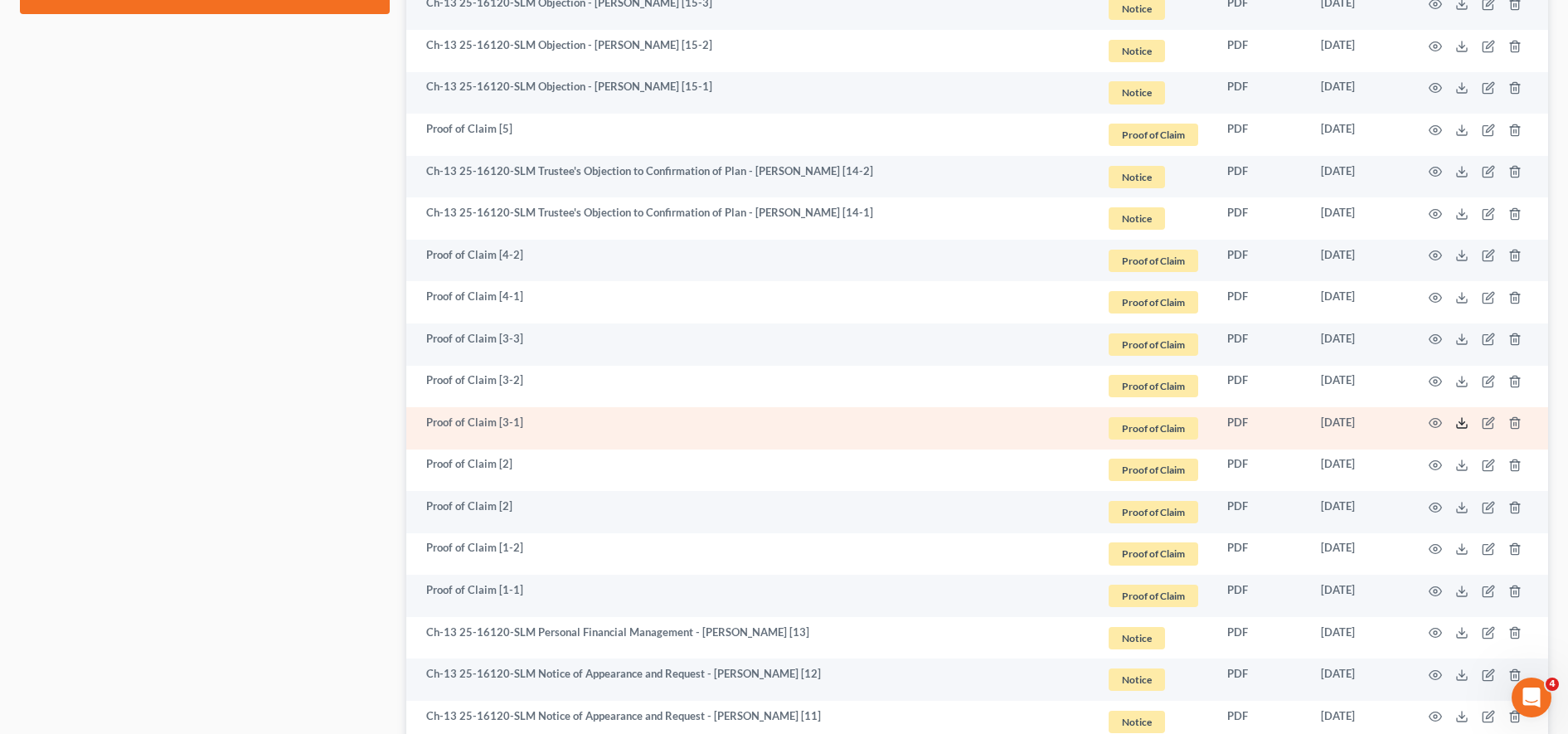
click at [1457, 425] on icon at bounding box center [1461, 427] width 10 height 4
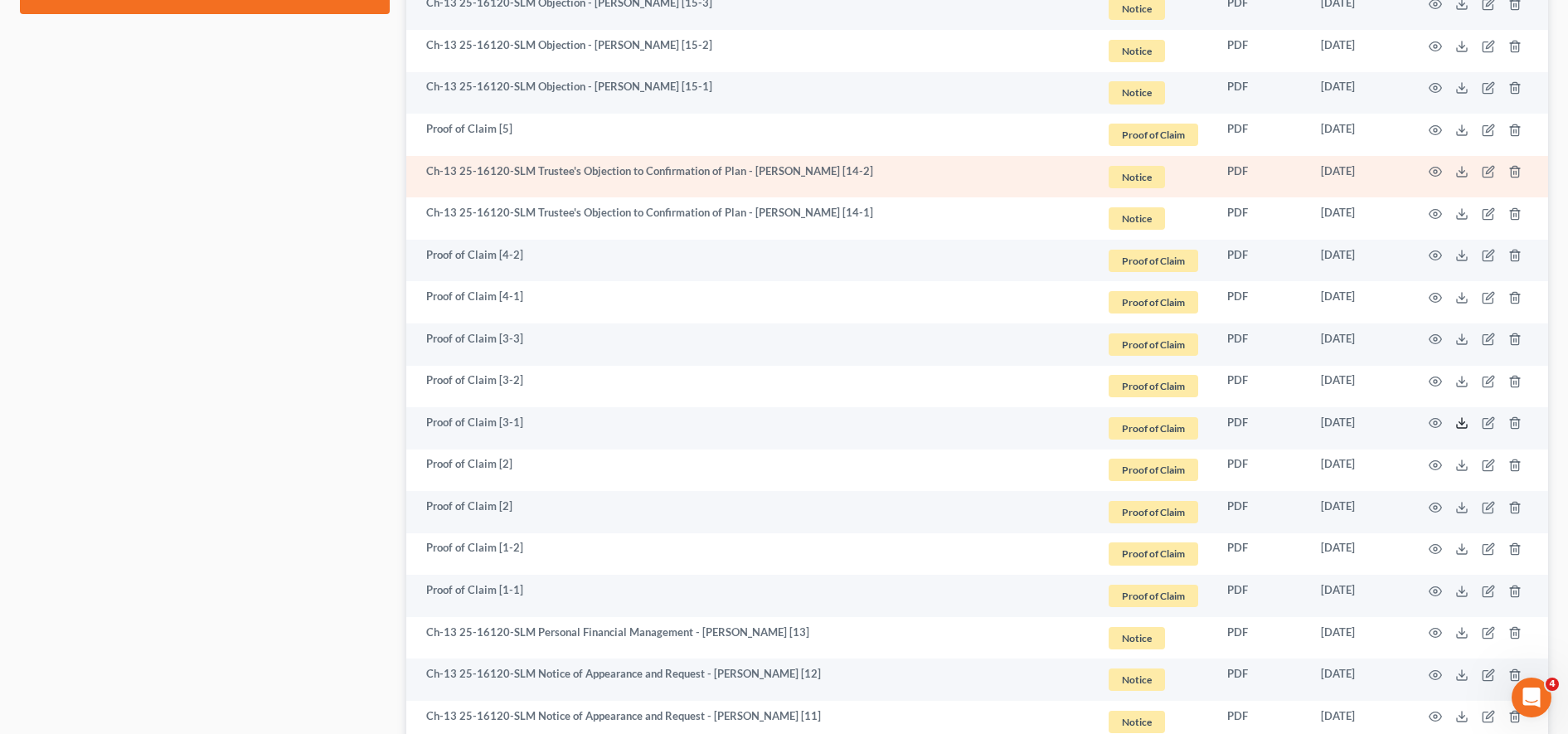
scroll to position [1214, 0]
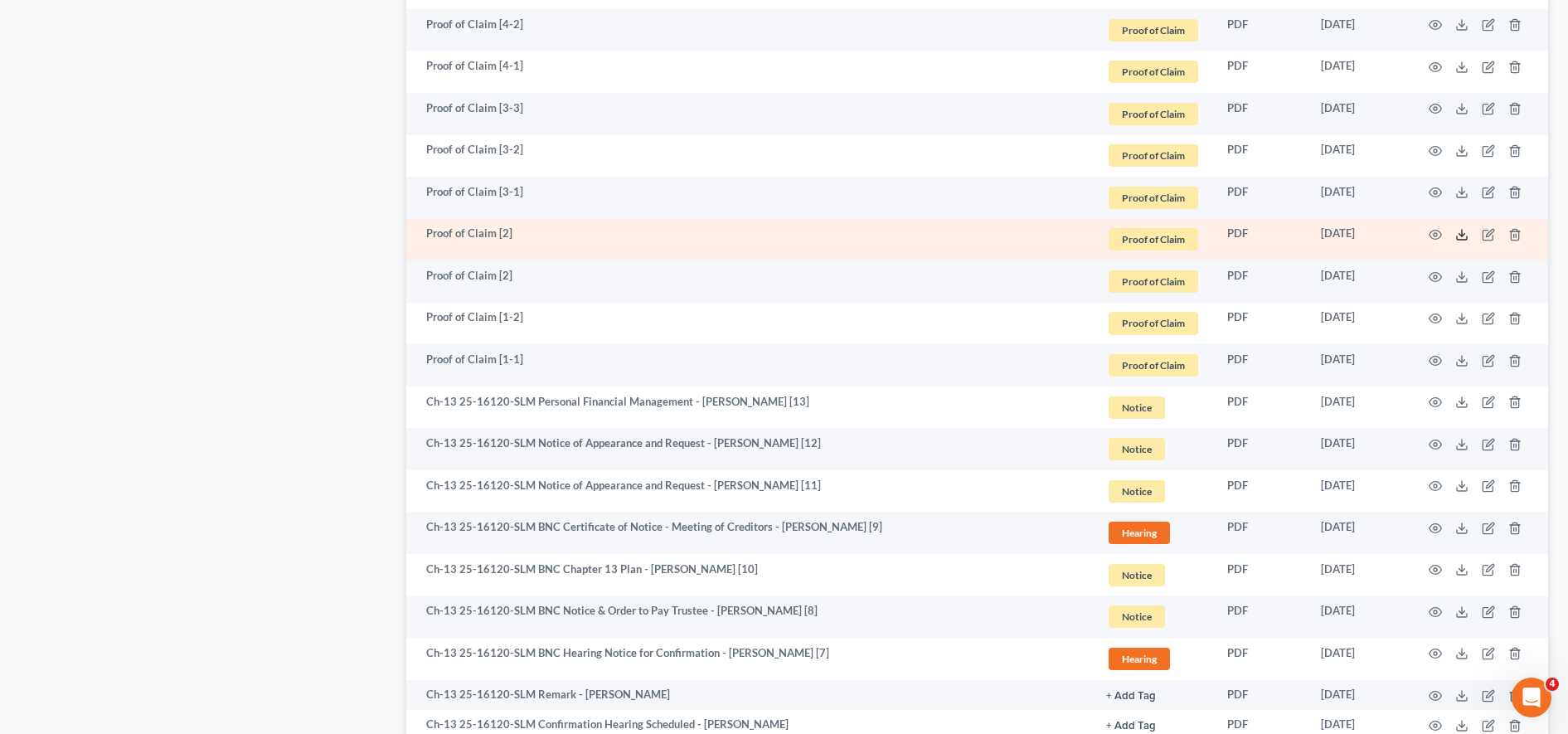
click at [1462, 236] on icon at bounding box center [1461, 234] width 13 height 13
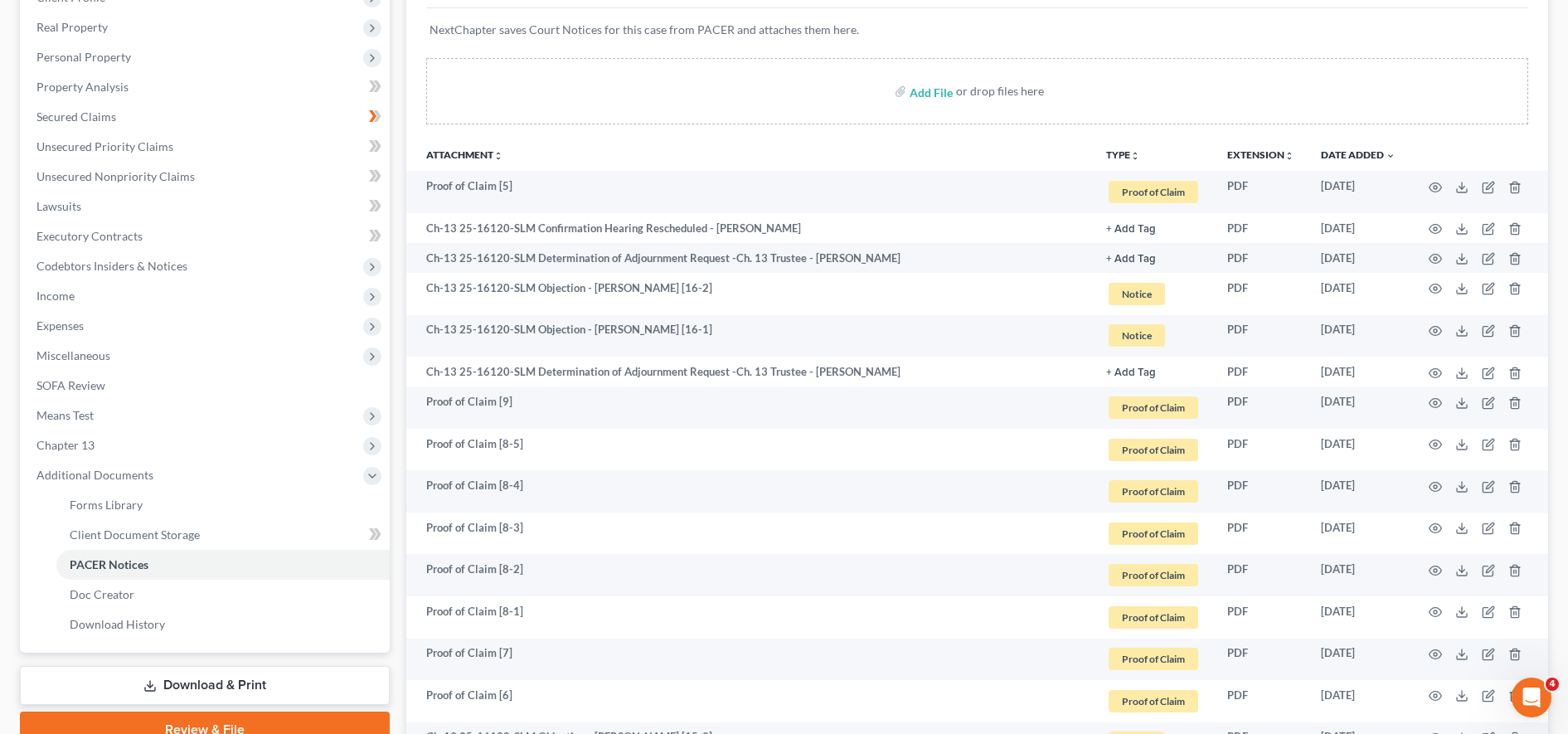
scroll to position [0, 0]
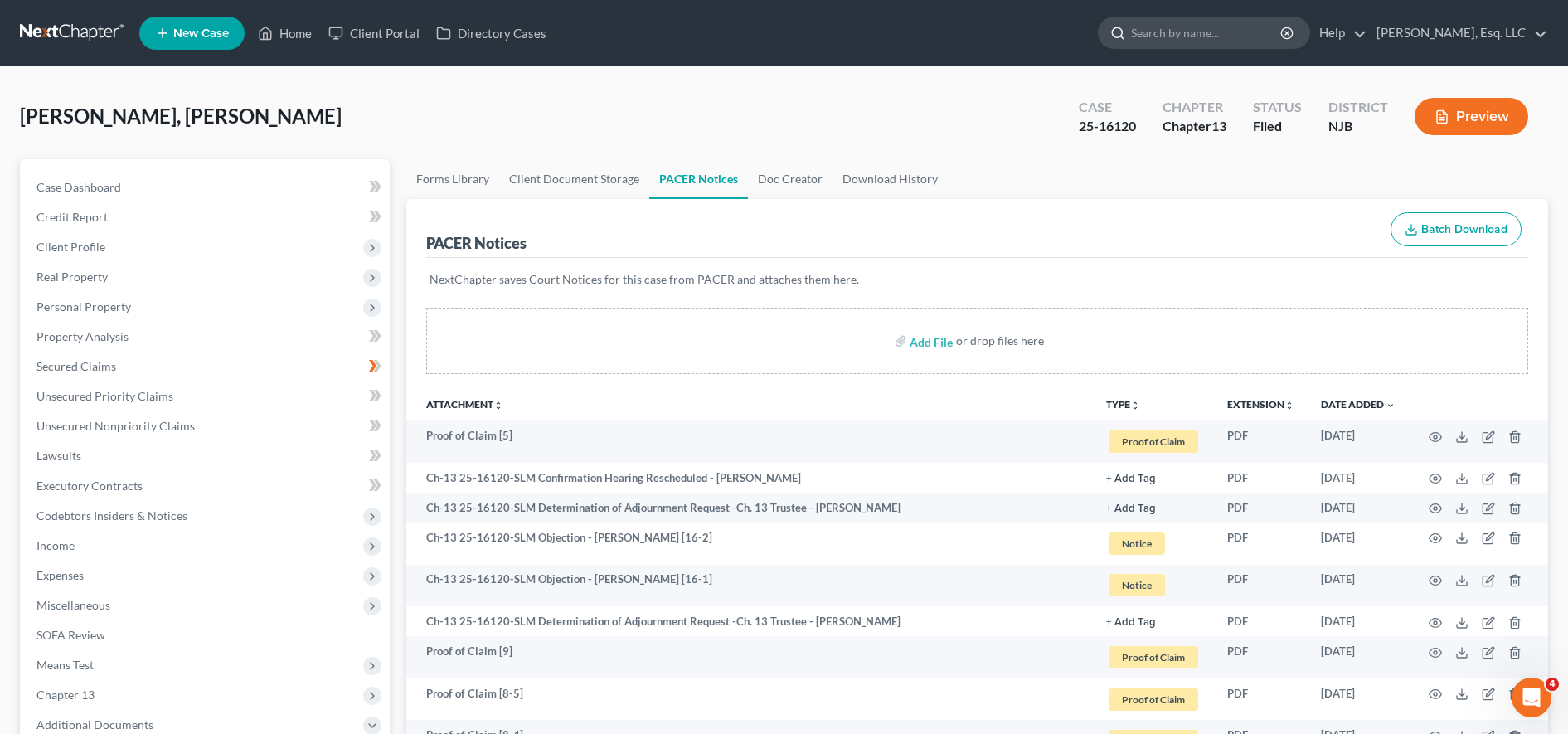
click at [1161, 39] on input "search" at bounding box center [1206, 32] width 151 height 31
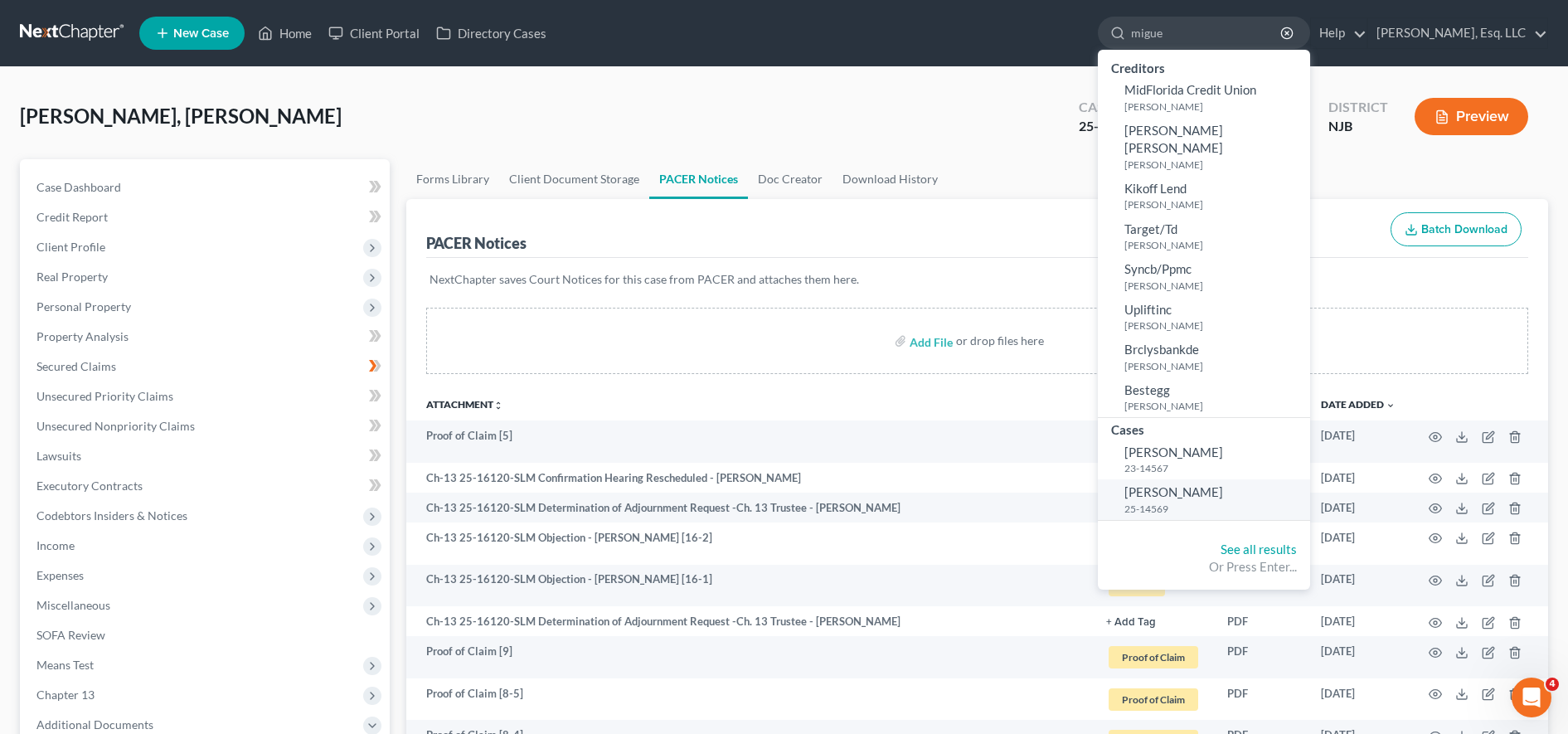
type input "migue"
click at [1165, 502] on small "25-14569" at bounding box center [1214, 509] width 181 height 14
select select "3"
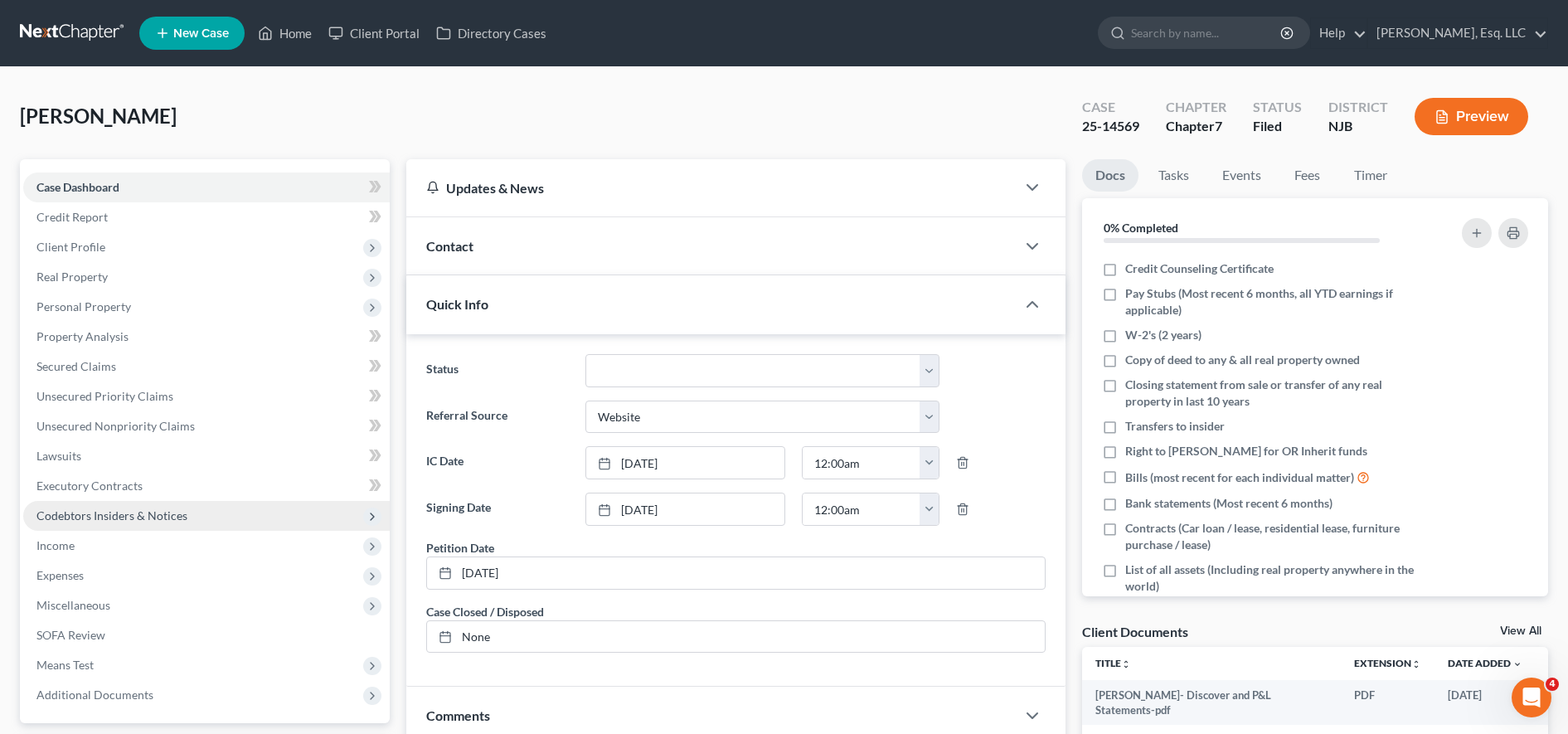
scroll to position [352, 0]
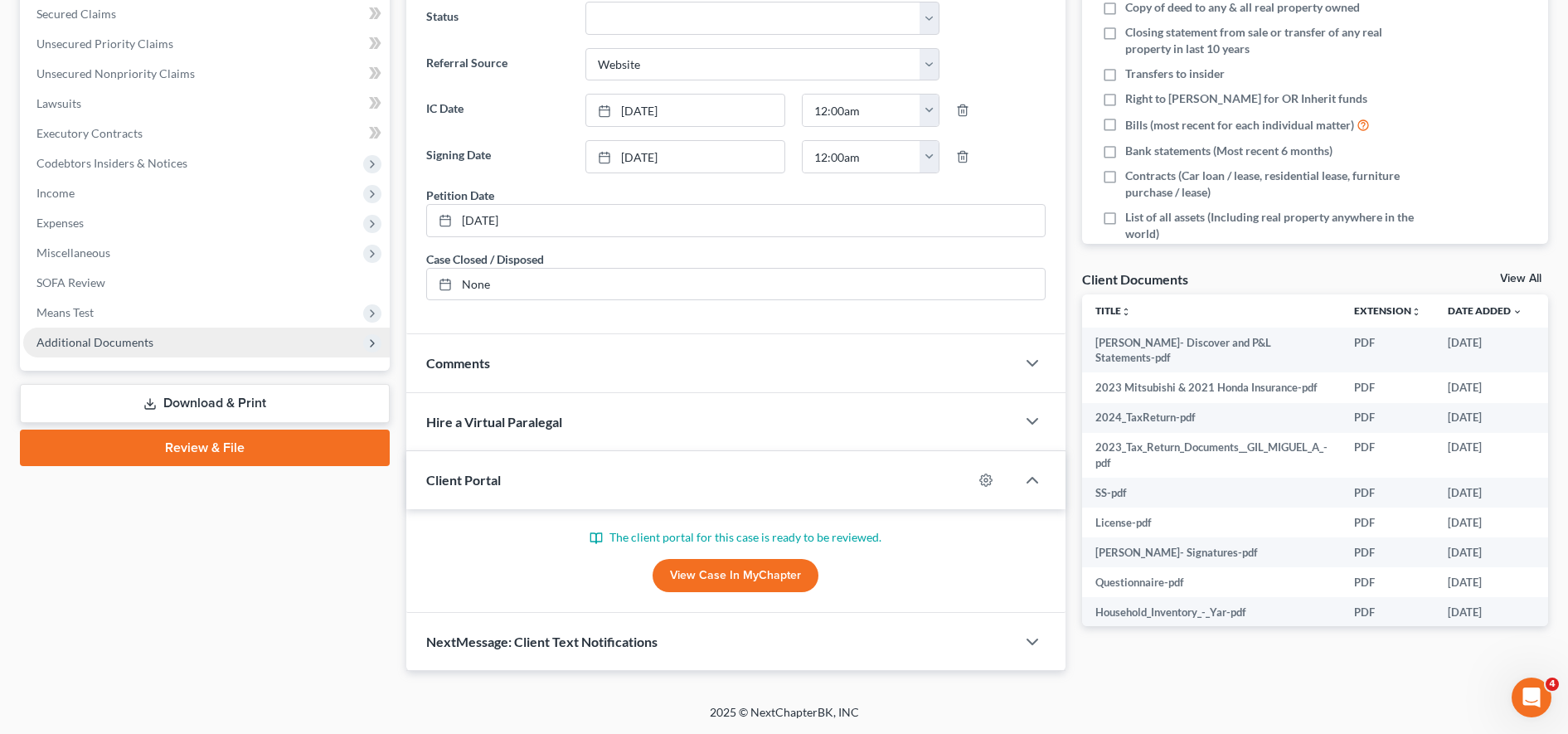
click at [207, 349] on span "Additional Documents" at bounding box center [207, 342] width 367 height 30
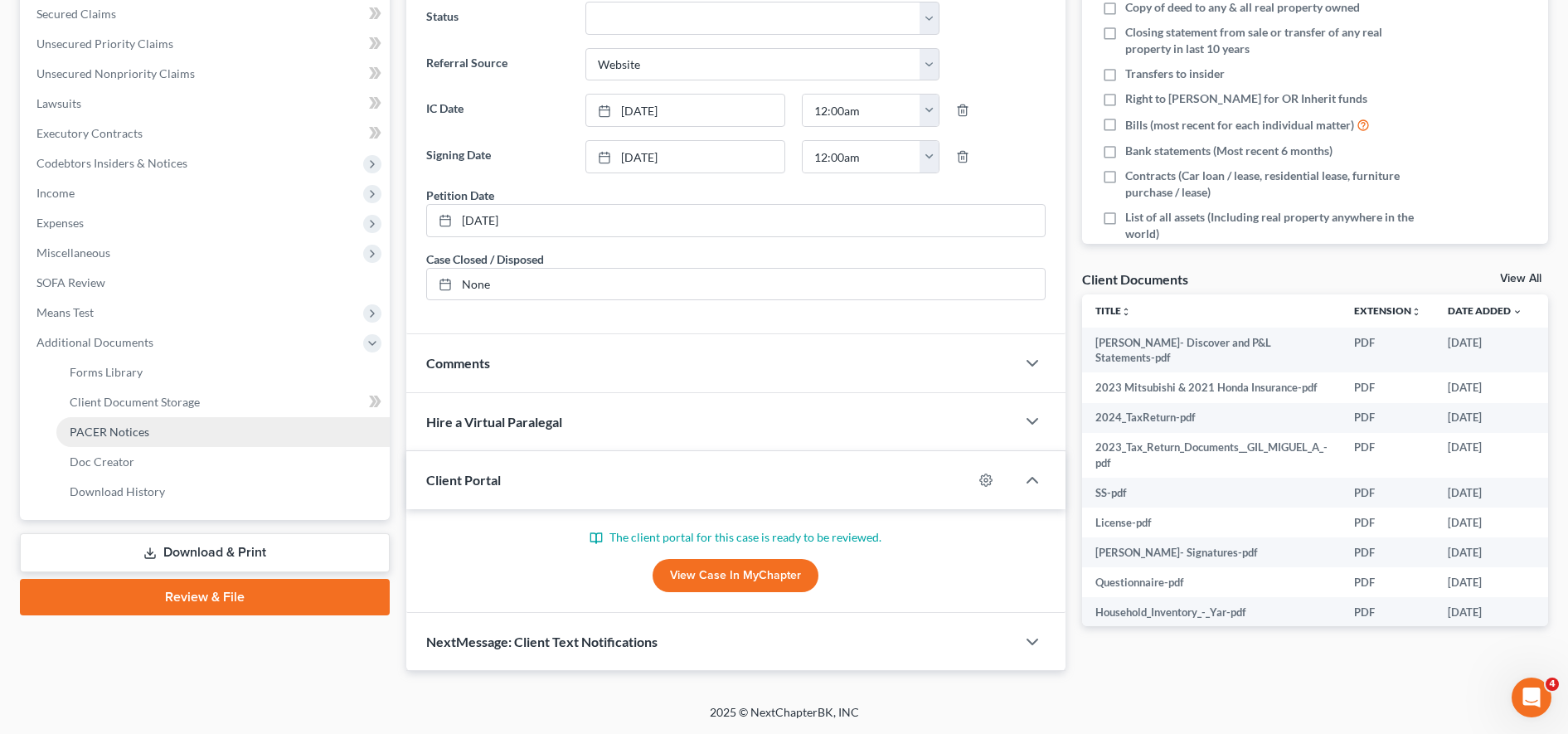
click at [202, 441] on link "PACER Notices" at bounding box center [222, 432] width 334 height 30
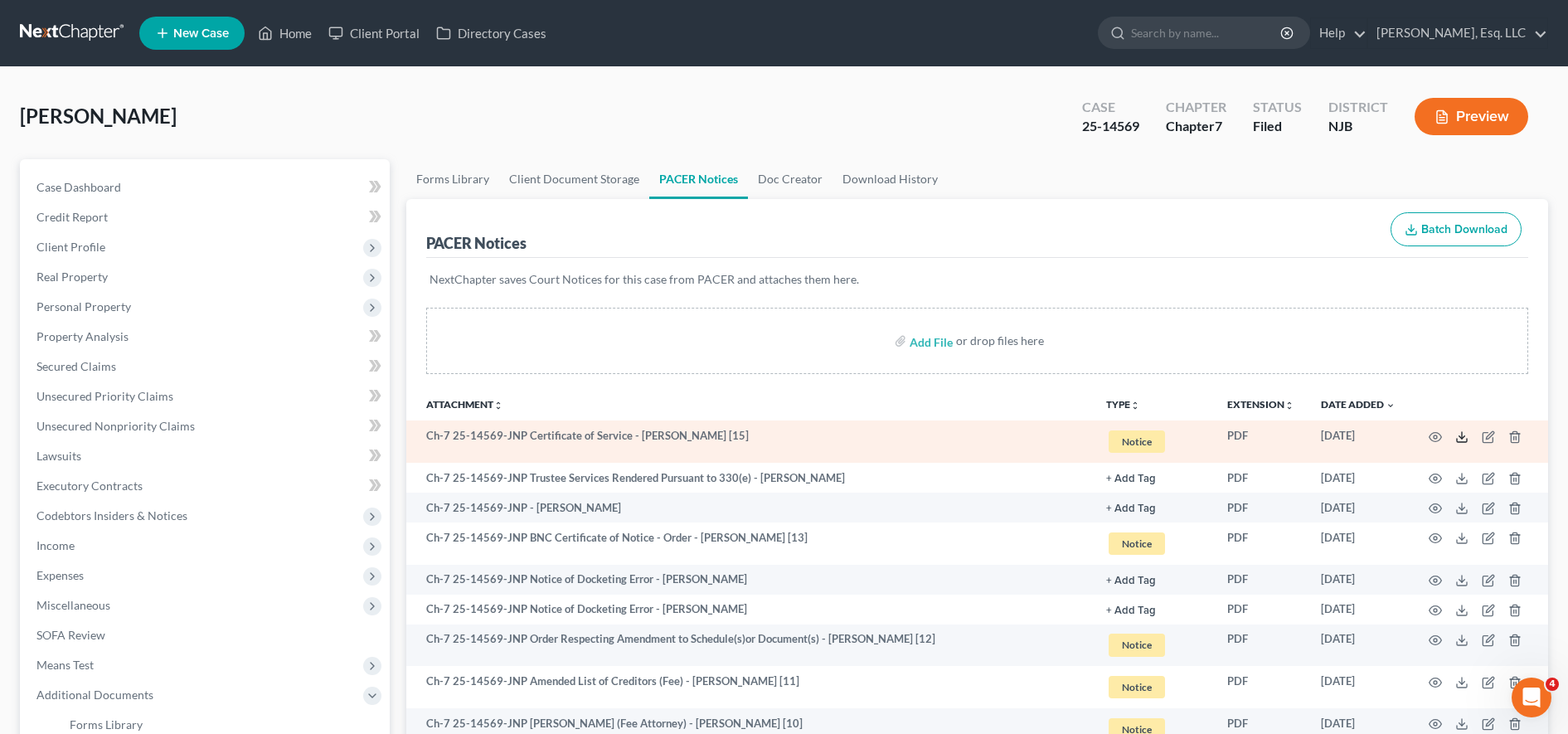
click at [1461, 434] on line at bounding box center [1461, 435] width 0 height 7
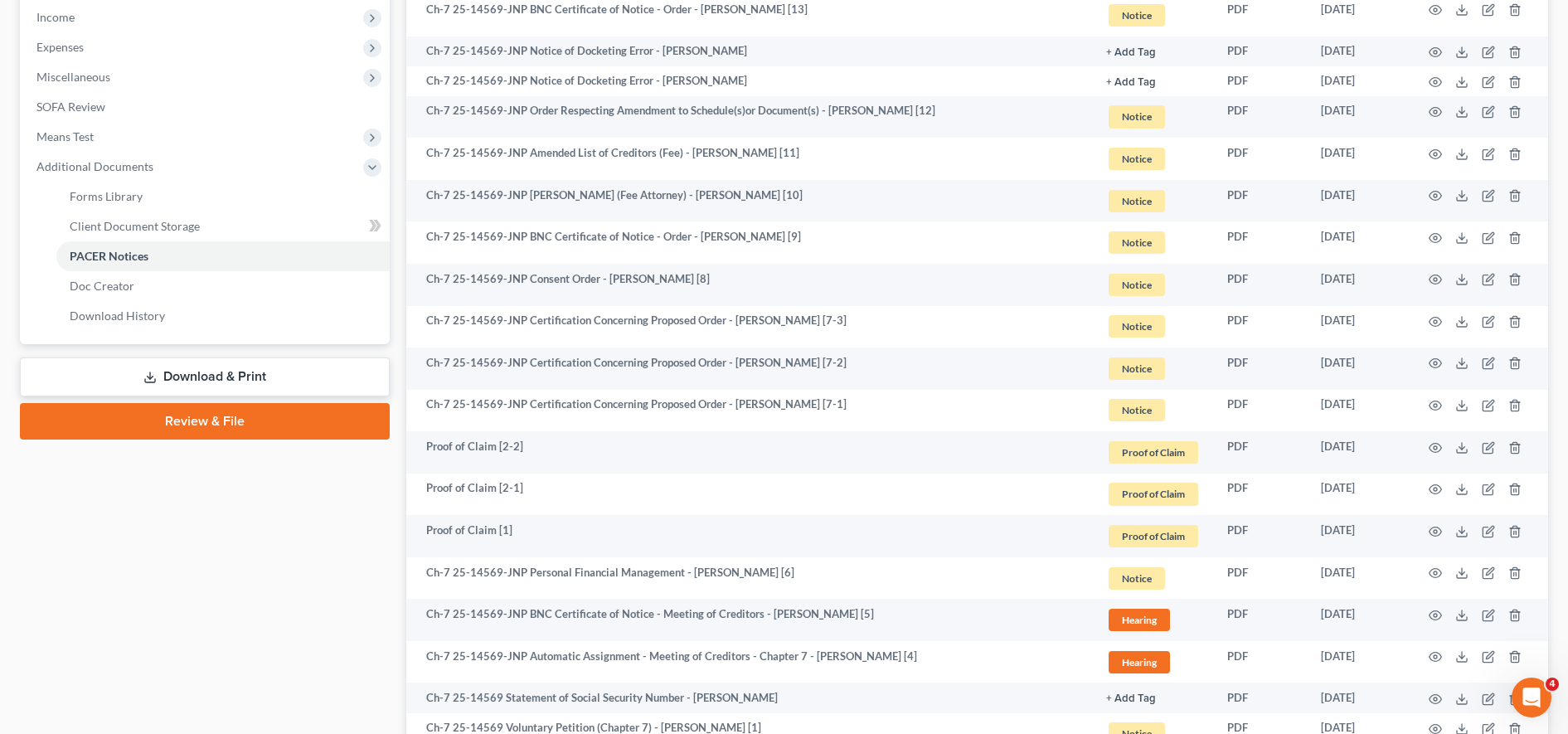
scroll to position [513, 0]
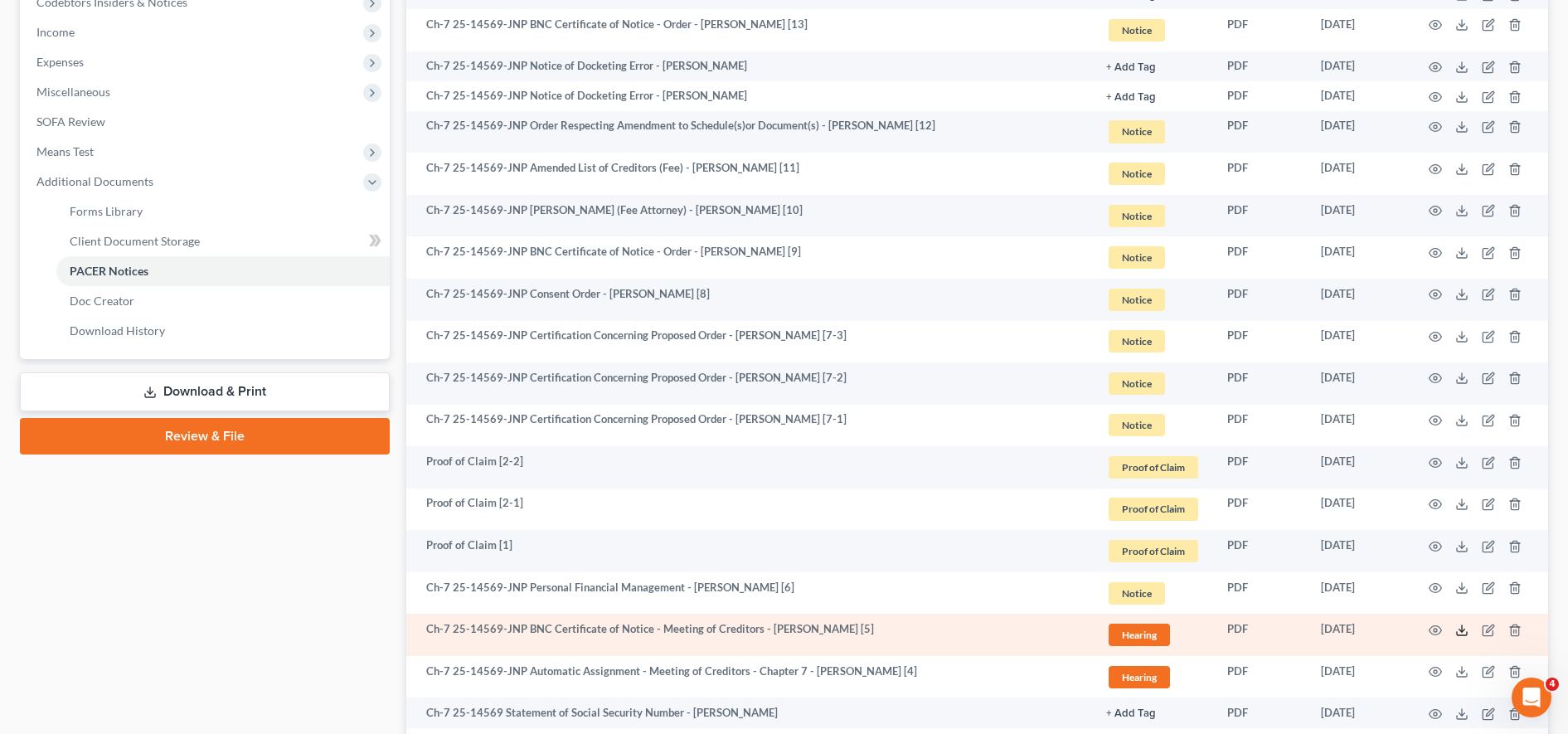
click at [1459, 625] on icon at bounding box center [1461, 630] width 13 height 13
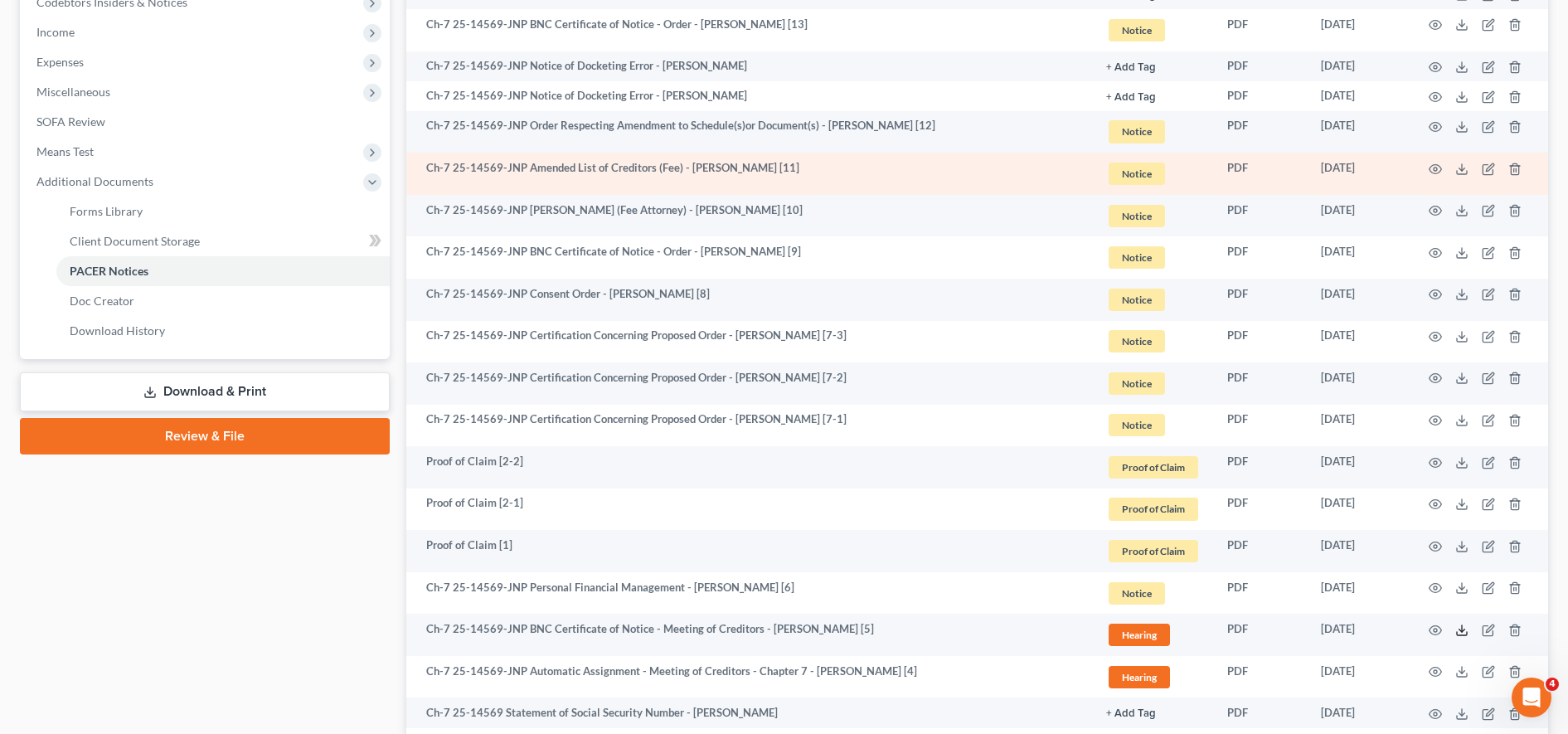
scroll to position [0, 0]
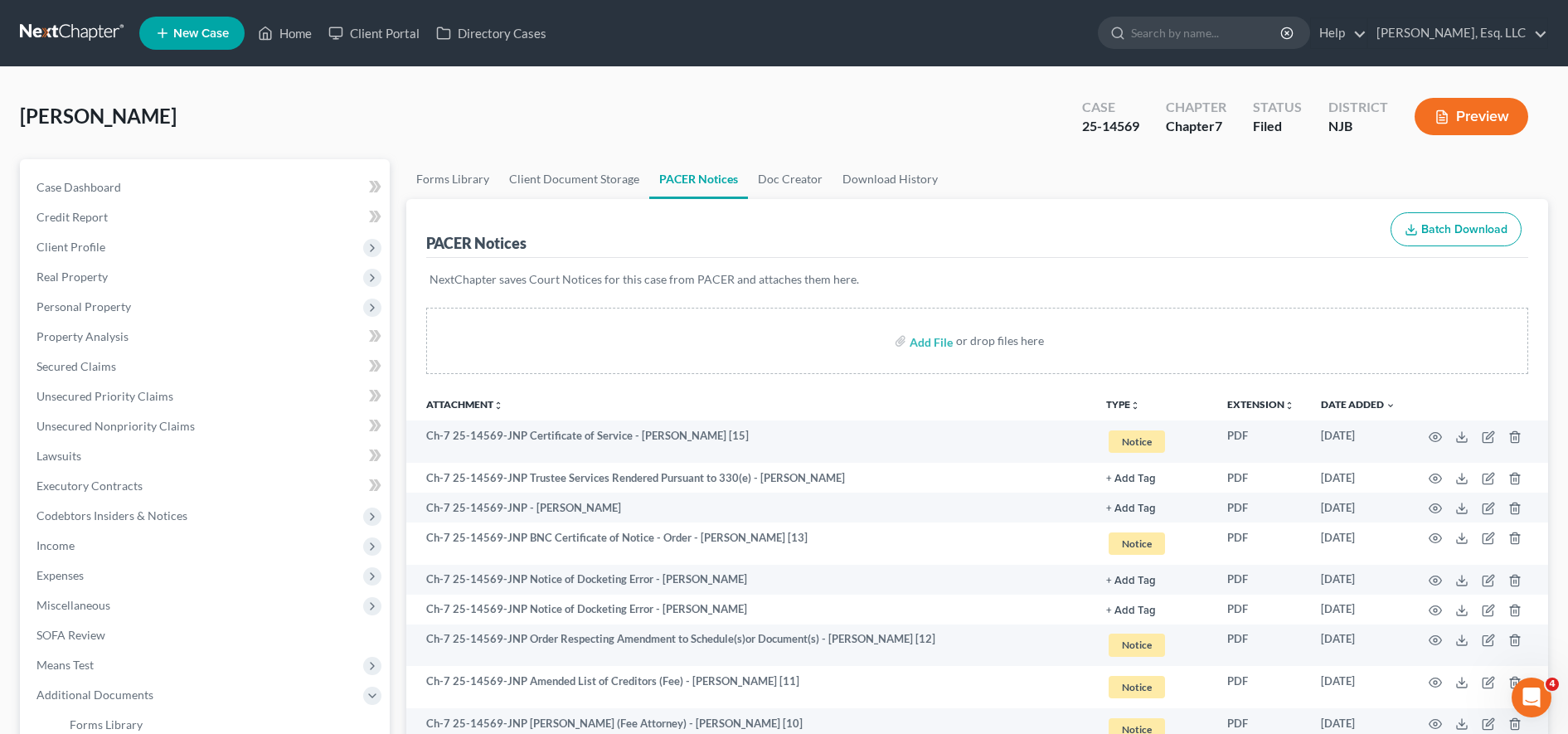
click at [1179, 48] on form at bounding box center [1204, 33] width 212 height 33
click at [1181, 39] on input "search" at bounding box center [1206, 32] width 151 height 31
type input "f"
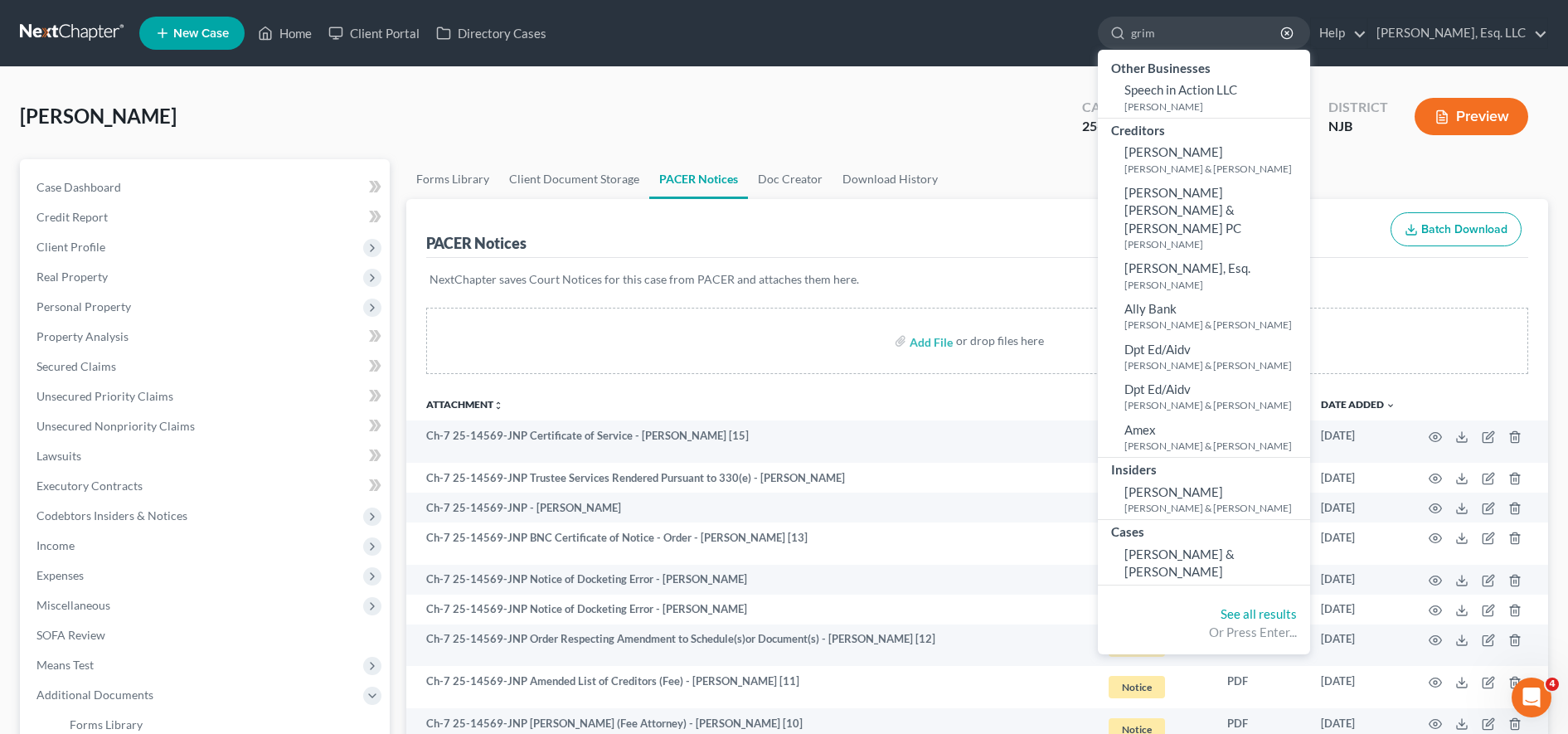
type input "grim"
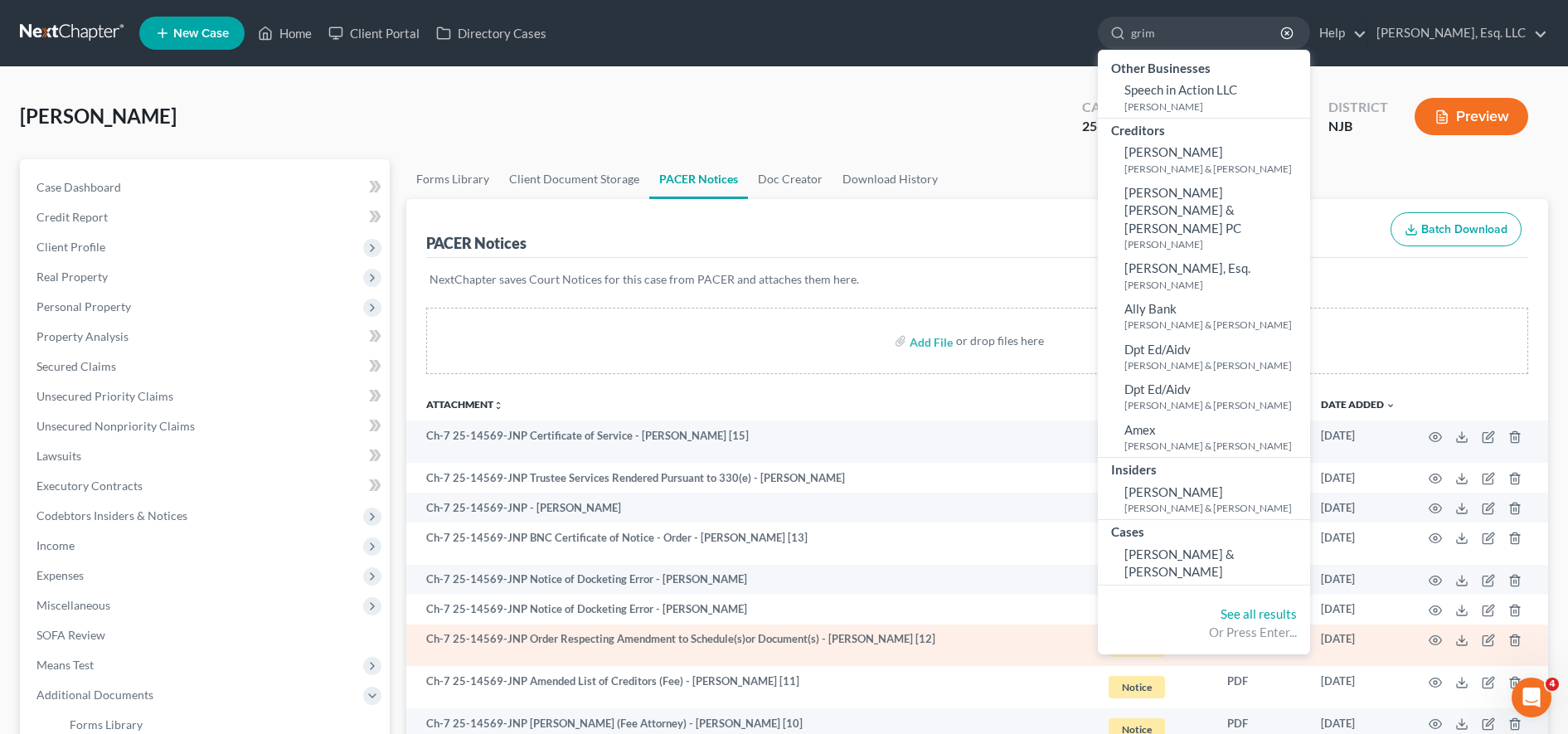
click at [519, 651] on td "Ch-7 25-14569-JNP Order Respecting Amendment to Schedule(s)or Document(s) - [PE…" at bounding box center [749, 646] width 686 height 42
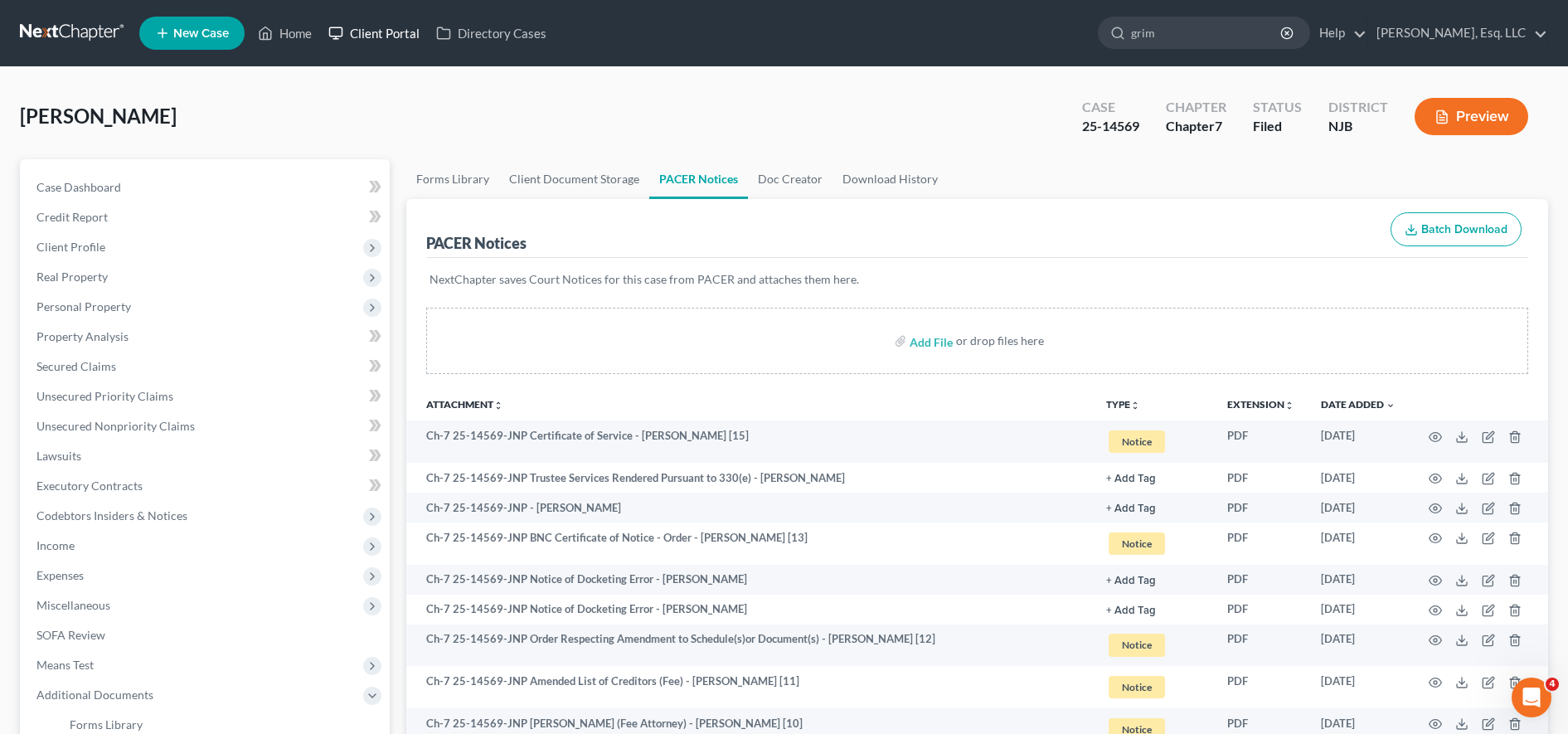
click at [404, 32] on link "Client Portal" at bounding box center [374, 33] width 108 height 30
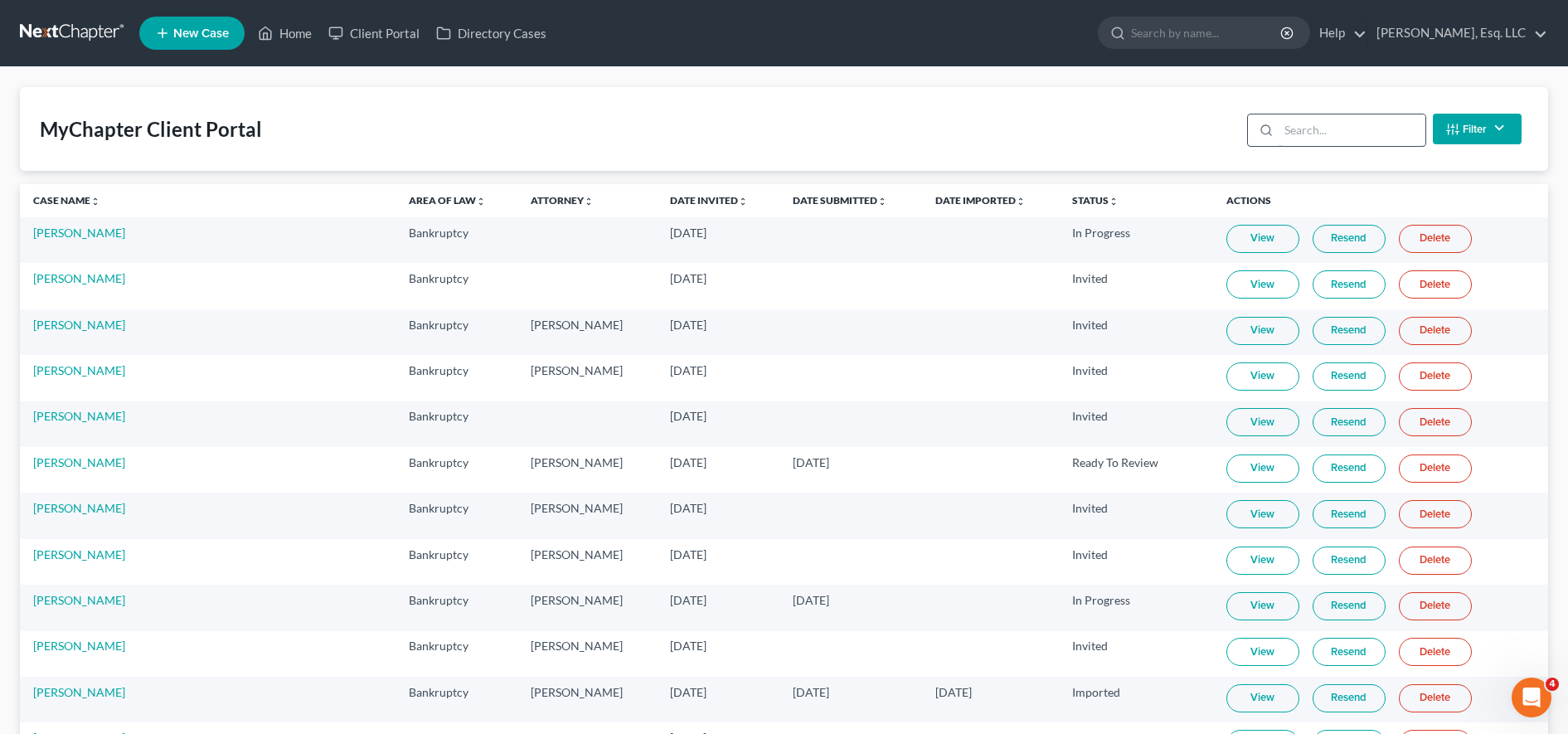
click at [1340, 128] on input "search" at bounding box center [1352, 131] width 147 height 32
type input "s"
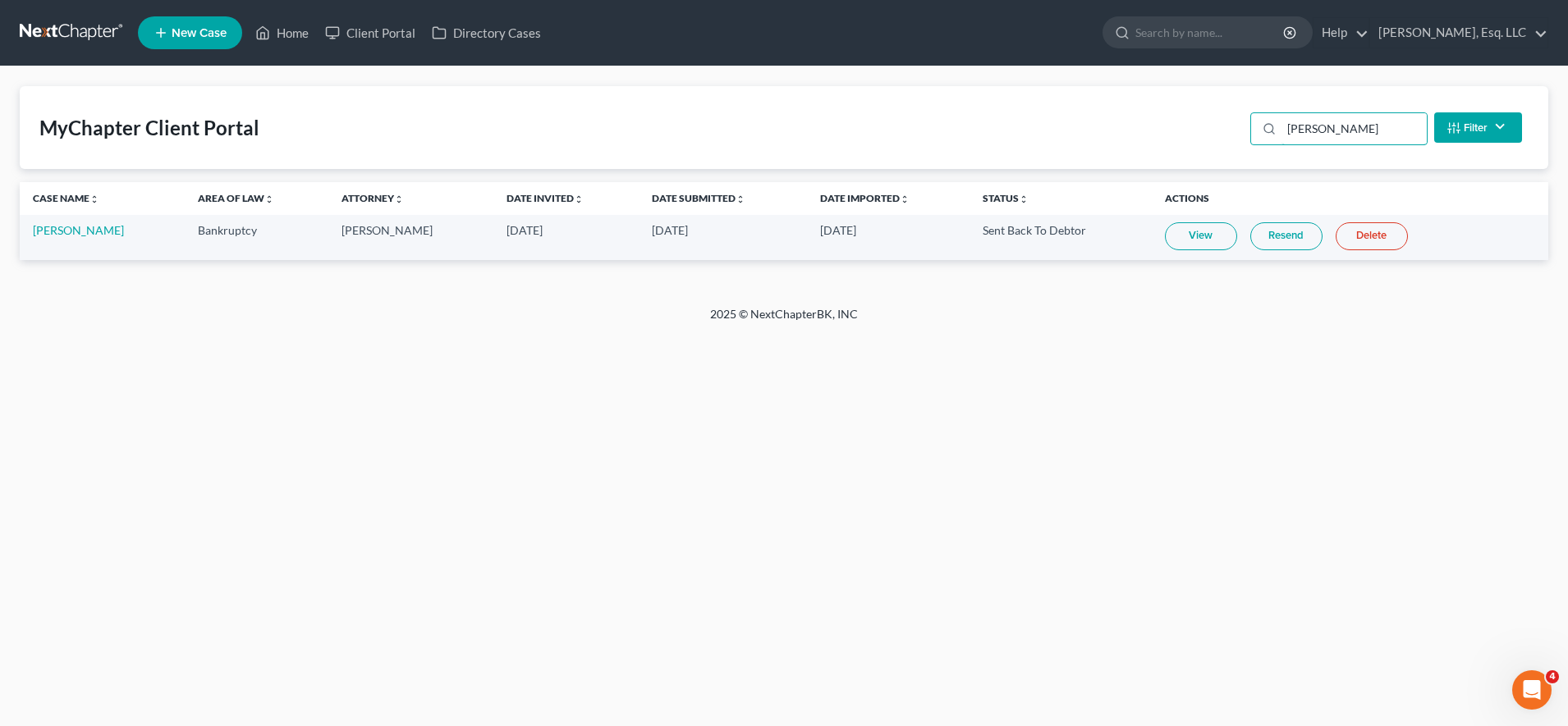
type input "[PERSON_NAME]"
click at [1174, 240] on link "View" at bounding box center [1200, 237] width 72 height 28
click at [1282, 227] on link "Resend" at bounding box center [1285, 237] width 72 height 28
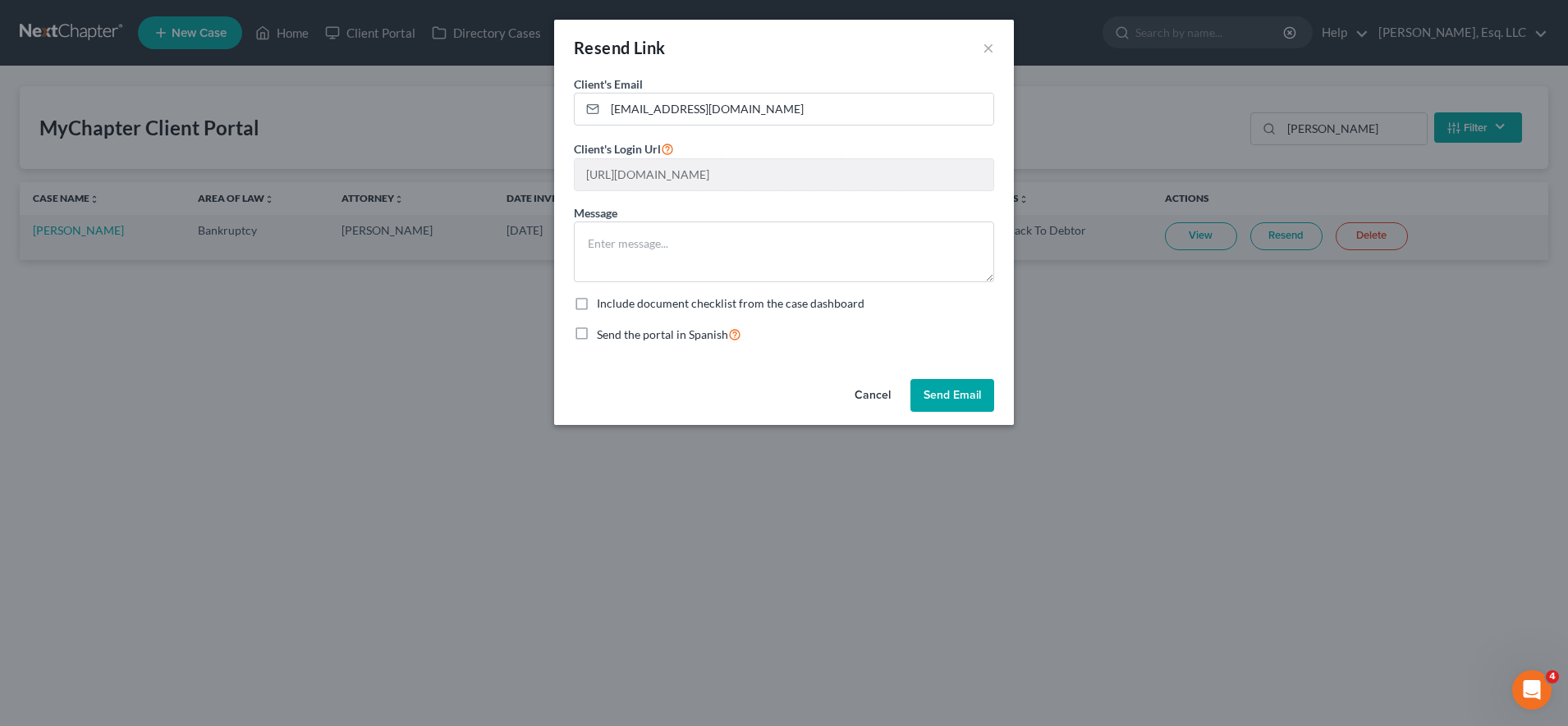
click at [955, 369] on div "Client's Email * [EMAIL_ADDRESS][DOMAIN_NAME] Client's Login Url [URL][DOMAIN_N…" at bounding box center [784, 224] width 459 height 297
click at [955, 387] on button "Send Email" at bounding box center [952, 395] width 84 height 33
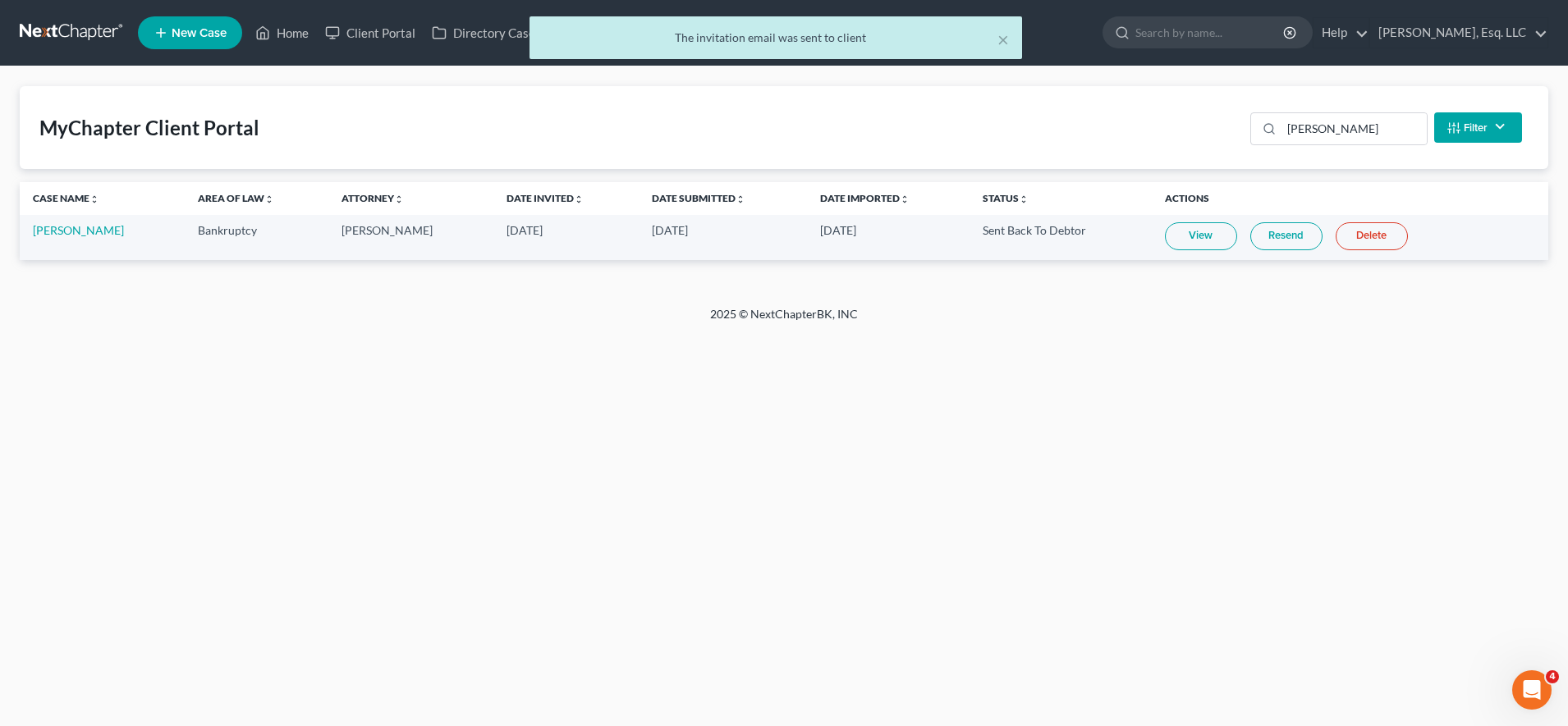
click at [1269, 234] on link "Resend" at bounding box center [1285, 237] width 72 height 28
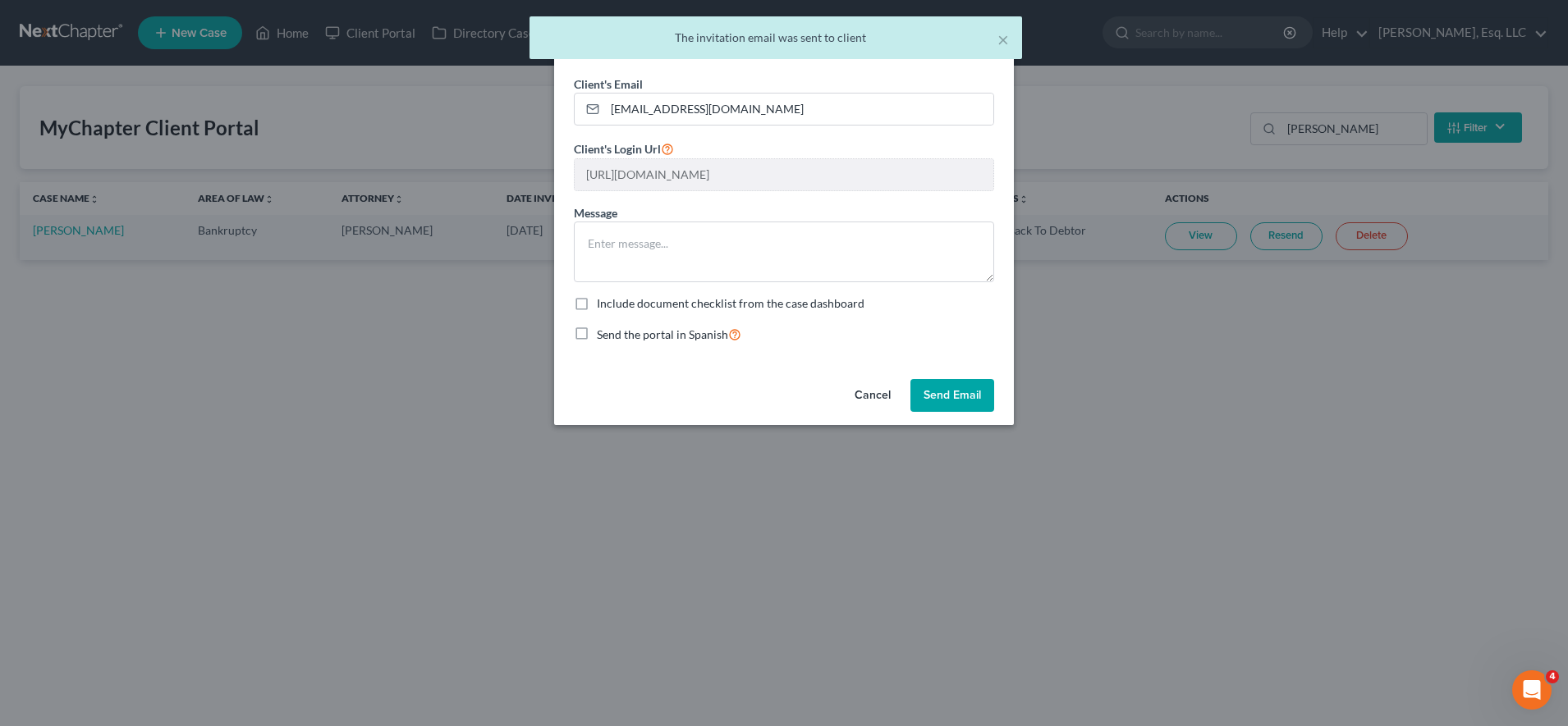
click at [967, 392] on button "Send Email" at bounding box center [952, 395] width 84 height 33
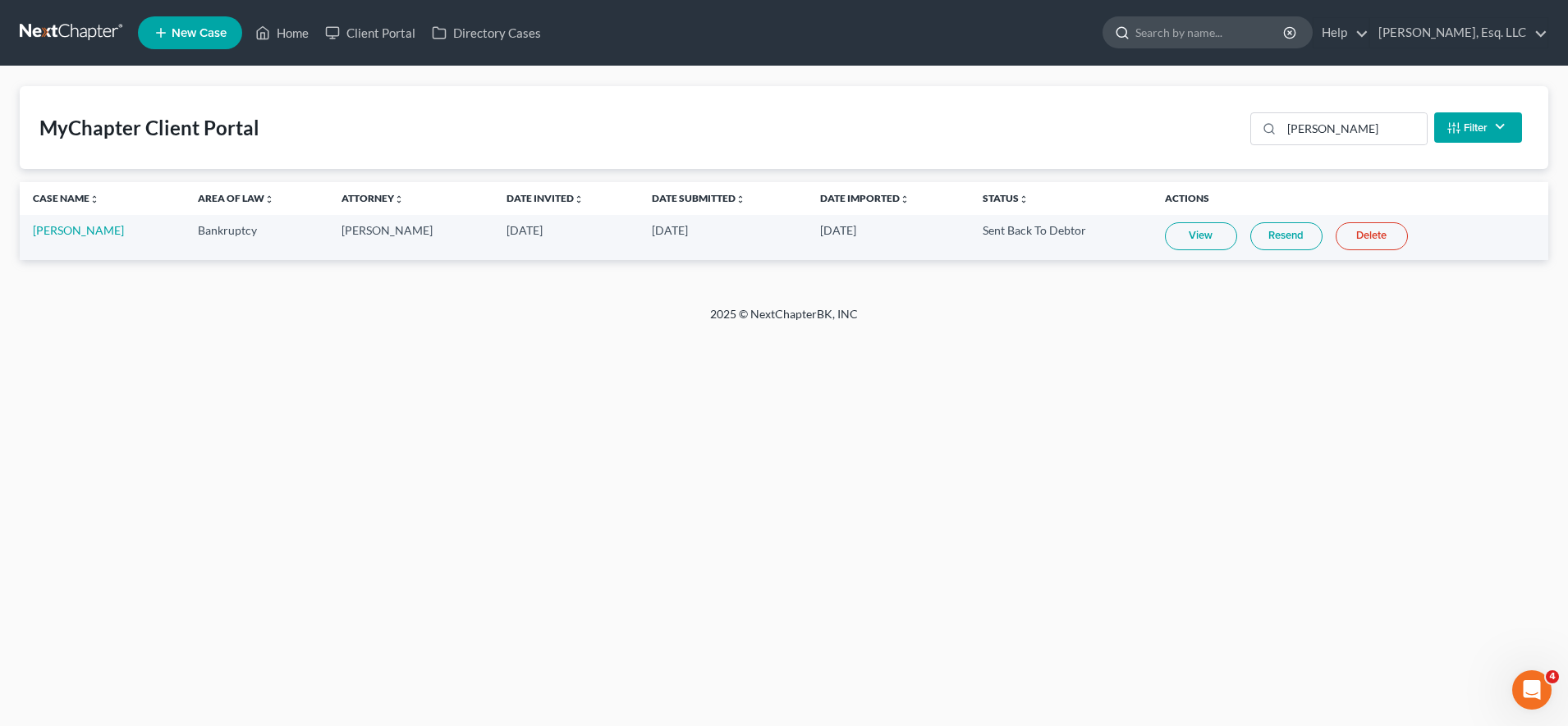
click at [1228, 42] on input "search" at bounding box center [1210, 32] width 150 height 30
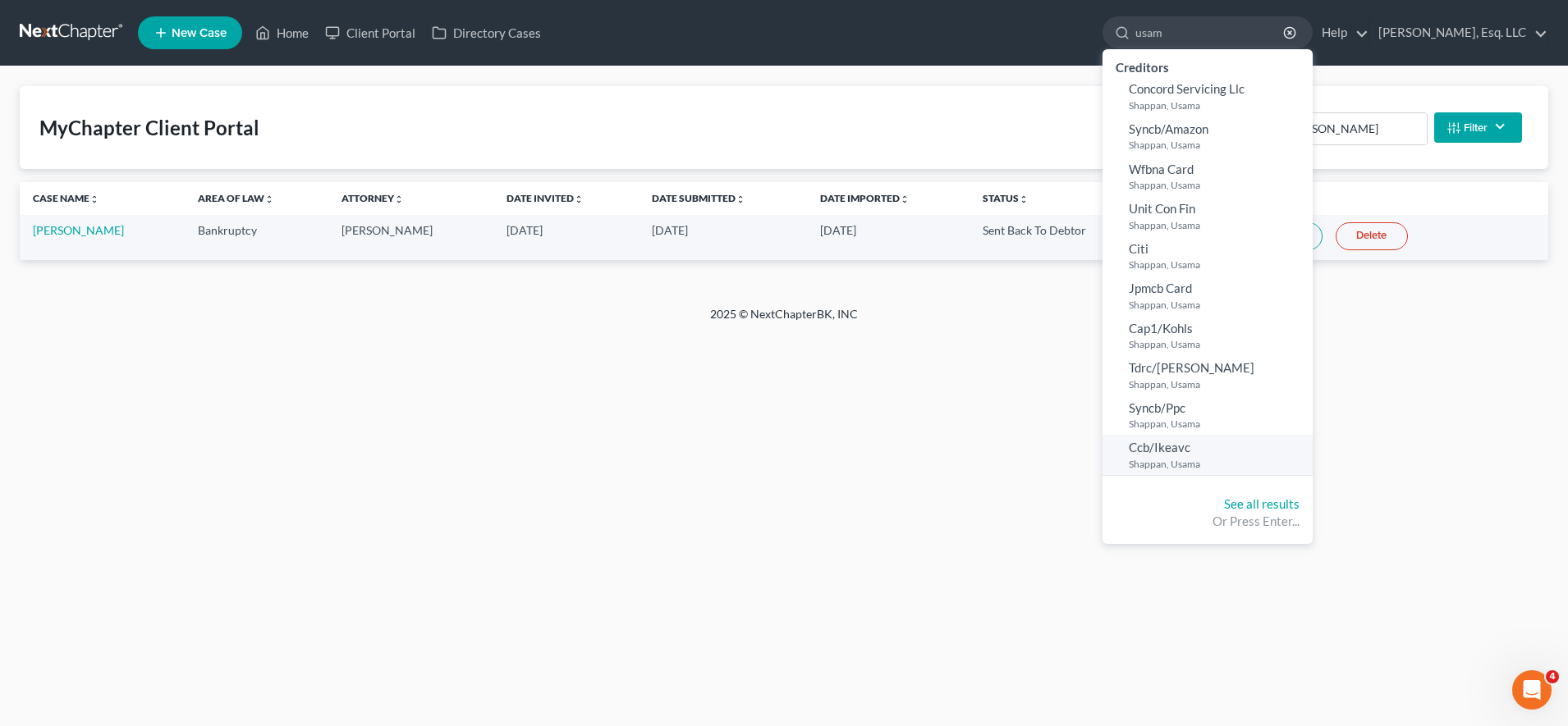
type input "usam"
click at [1228, 450] on link "Ccb/Ikeavc Shappan, Usama" at bounding box center [1207, 455] width 210 height 40
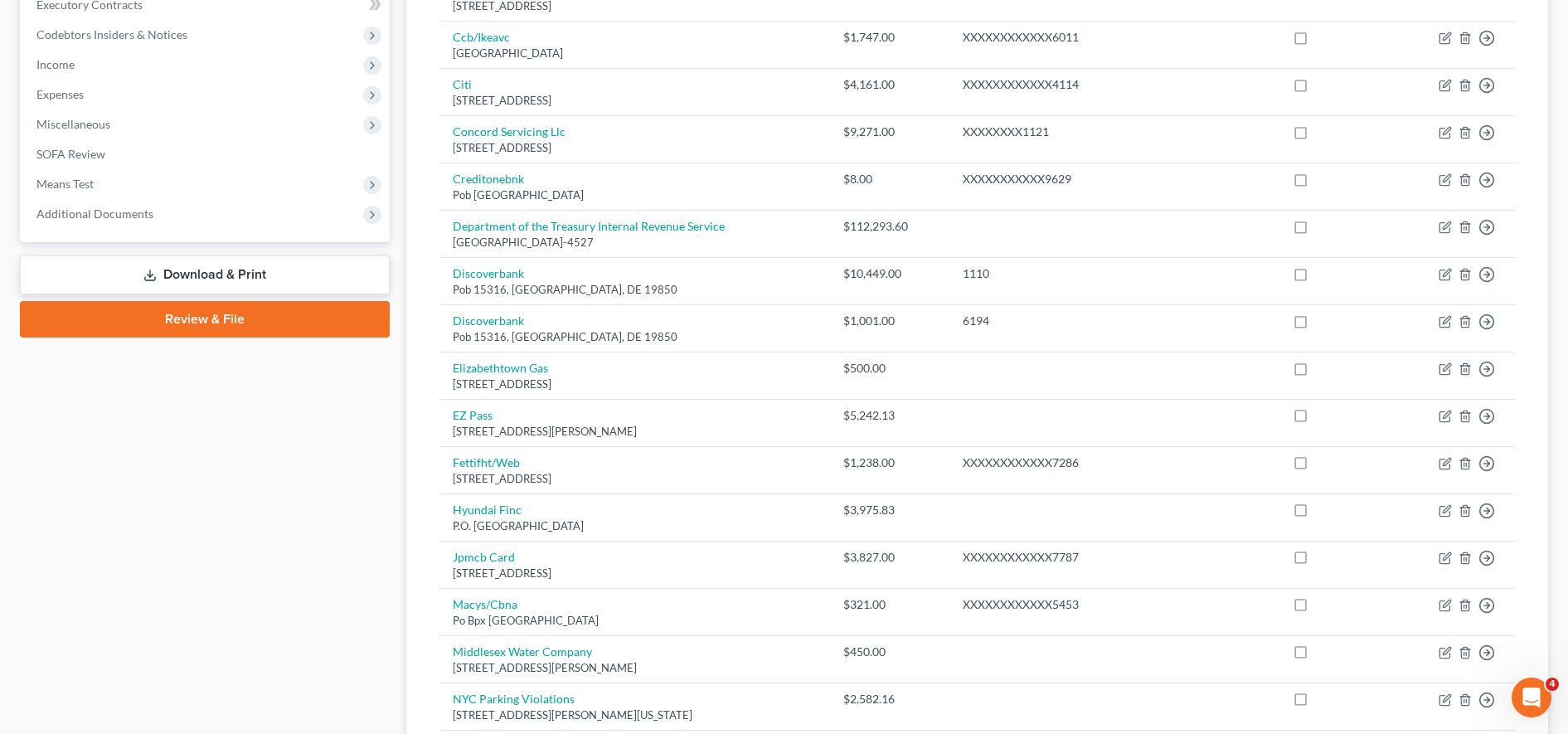
scroll to position [467, 0]
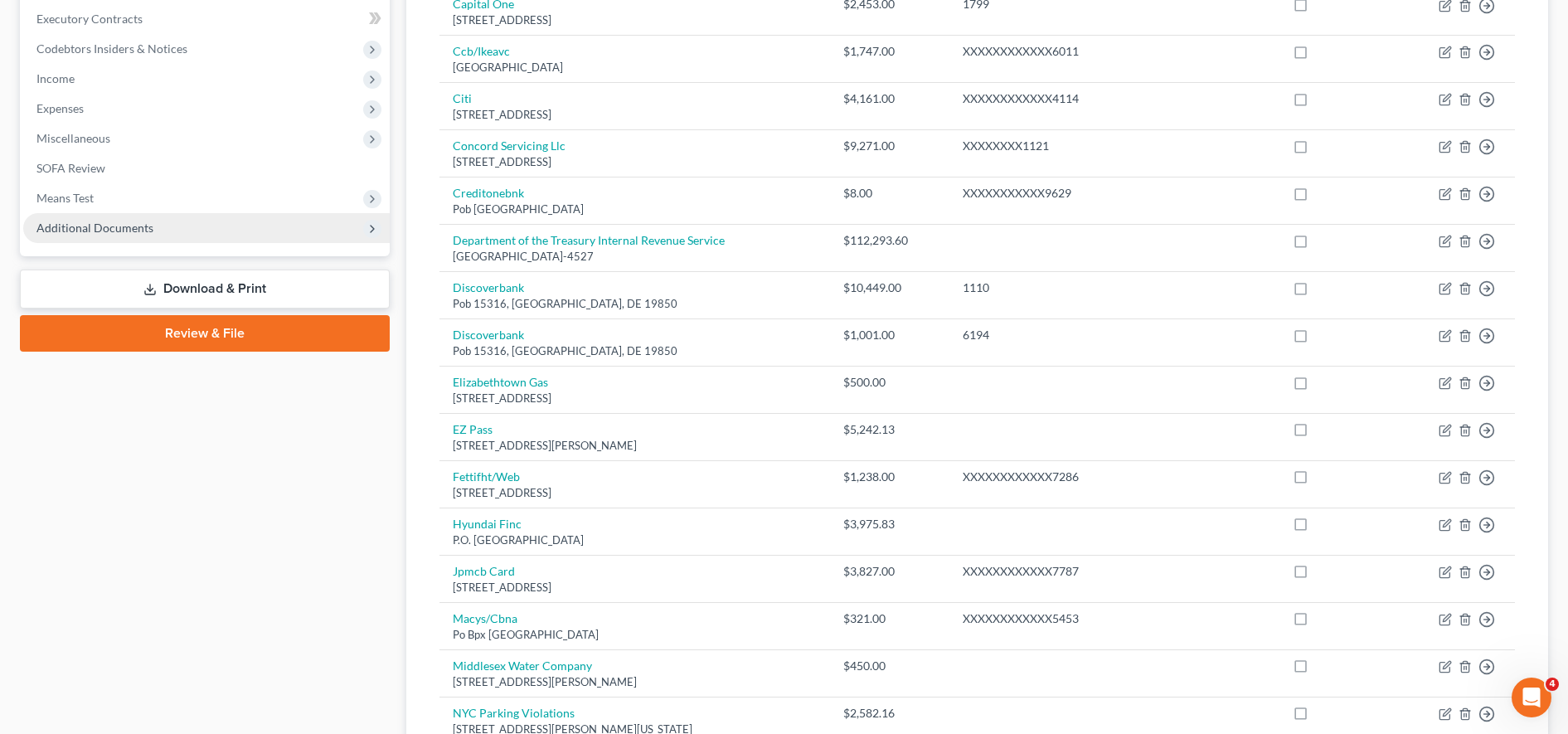
click at [201, 230] on span "Additional Documents" at bounding box center [207, 228] width 367 height 30
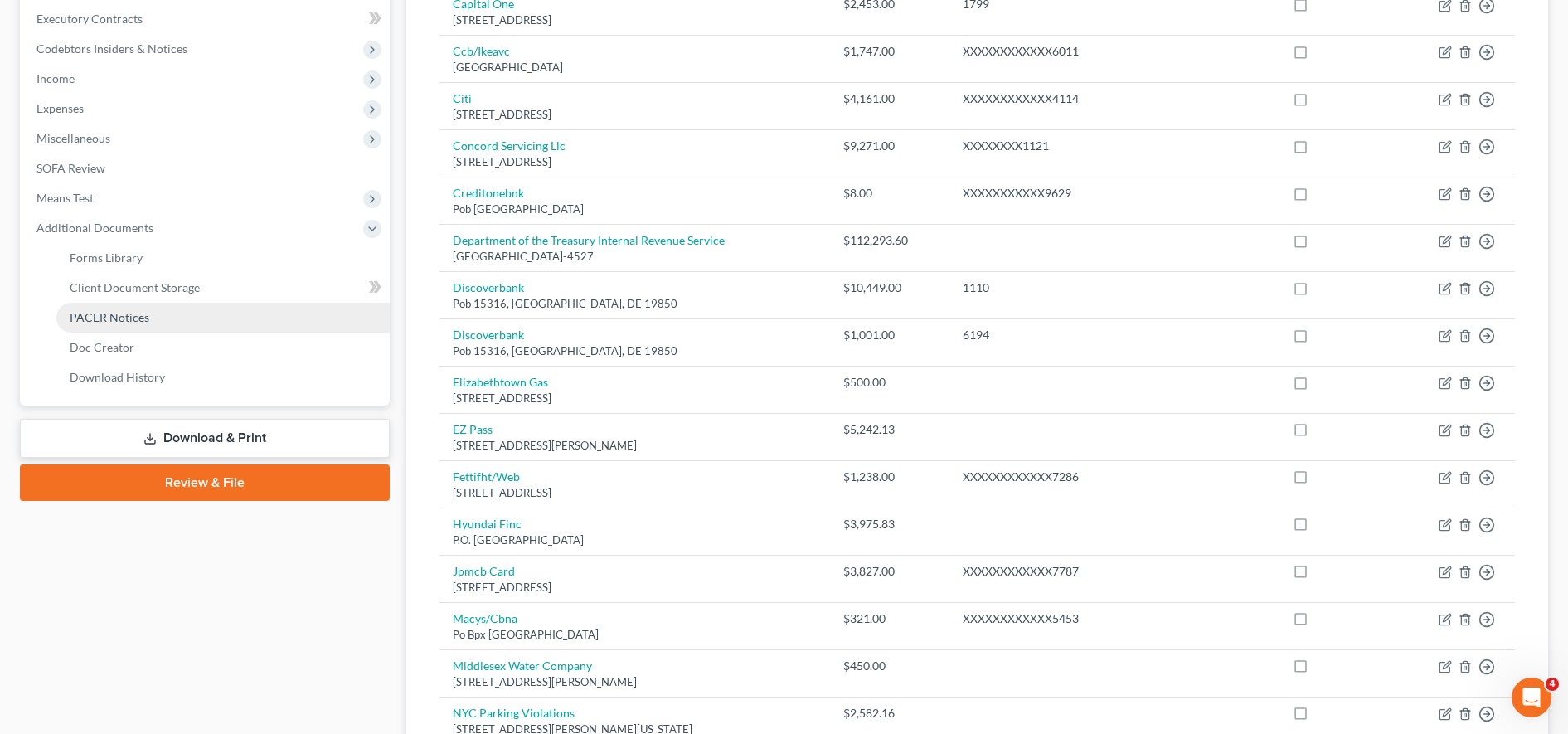
click at [135, 319] on span "PACER Notices" at bounding box center [109, 317] width 80 height 14
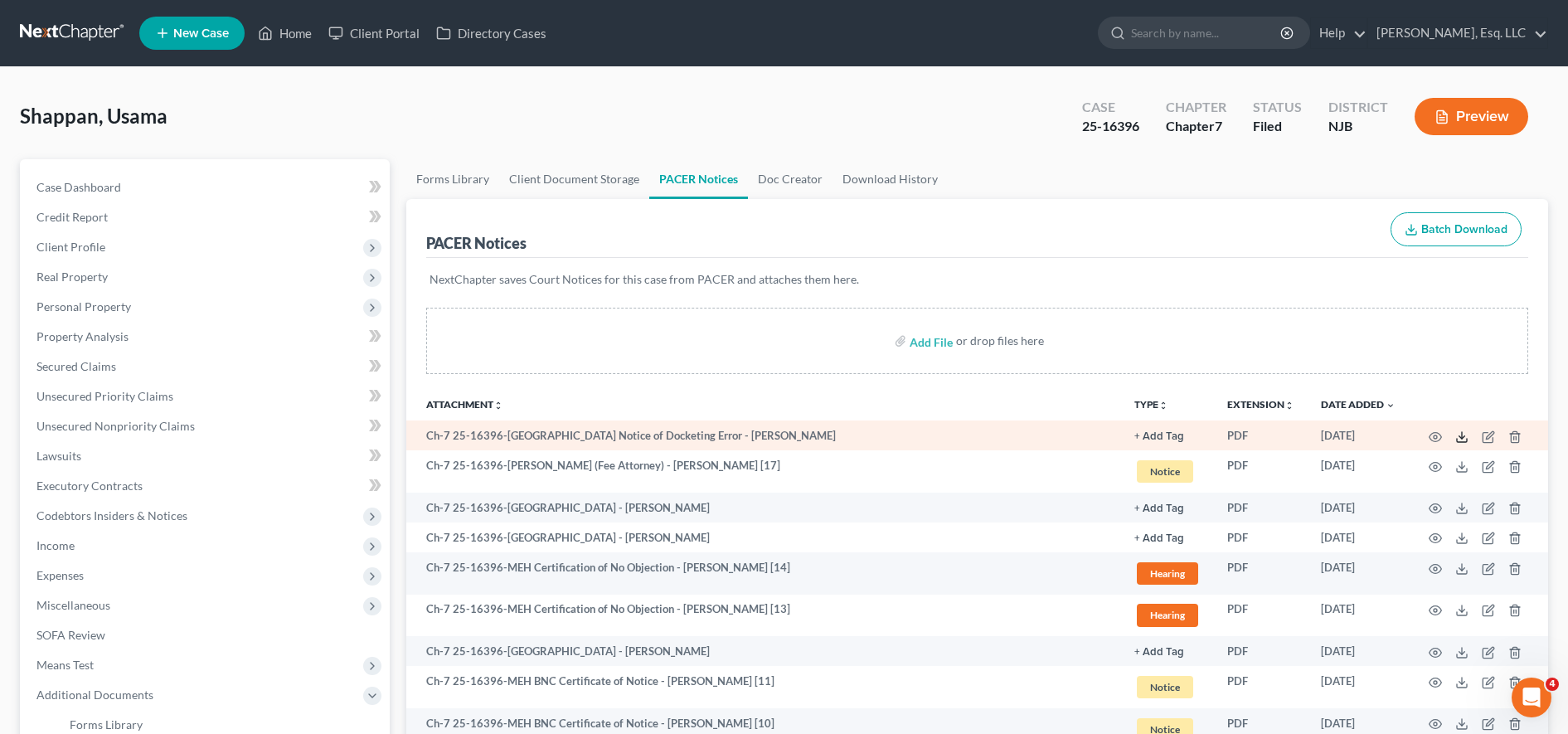
click at [1464, 440] on icon at bounding box center [1461, 436] width 13 height 13
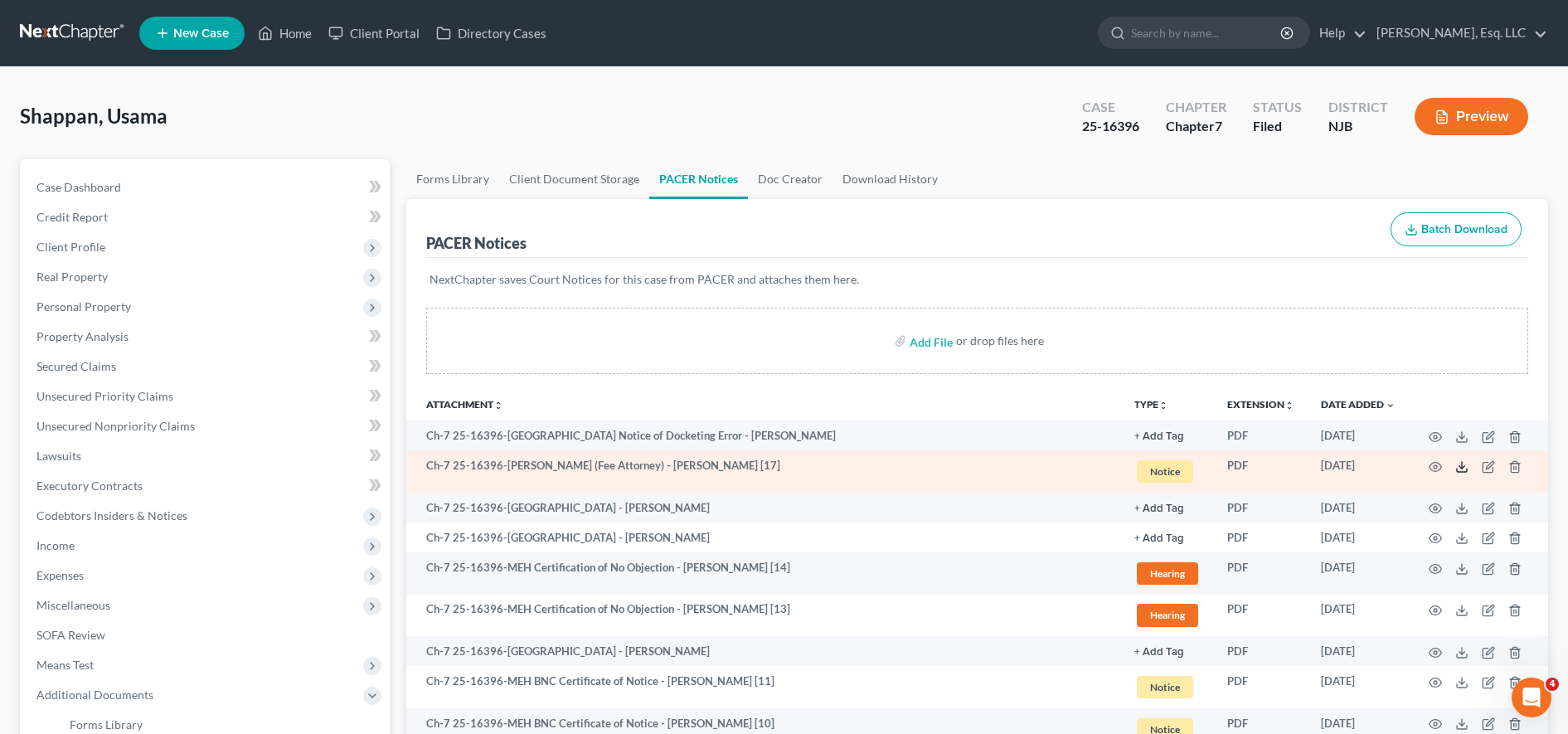
click at [1465, 463] on icon at bounding box center [1461, 467] width 13 height 13
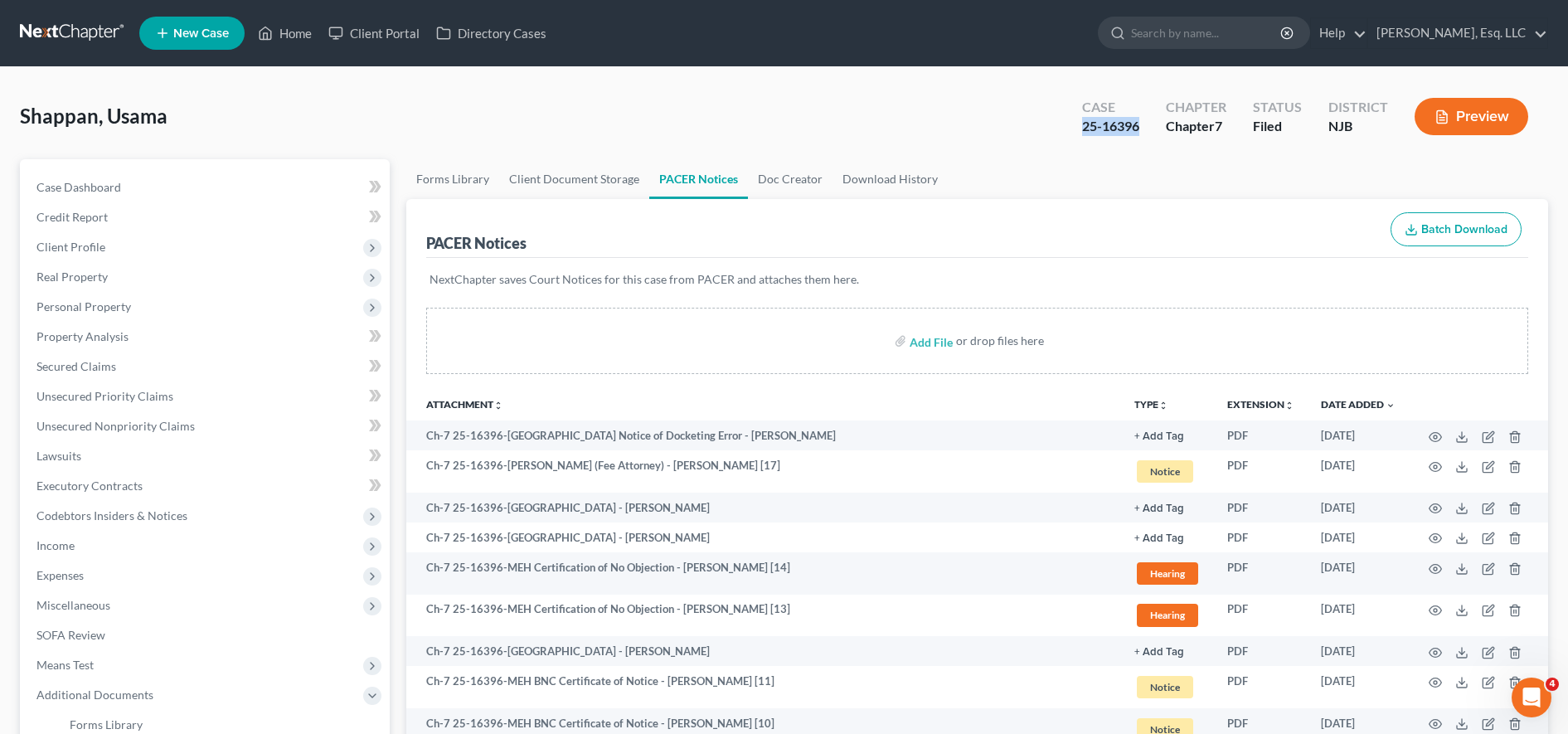
drag, startPoint x: 1093, startPoint y: 124, endPoint x: 1143, endPoint y: 126, distance: 50.0
click at [1143, 126] on div "Case 25-16396" at bounding box center [1111, 118] width 84 height 49
copy div "25-16396"
